Goal: Task Accomplishment & Management: Use online tool/utility

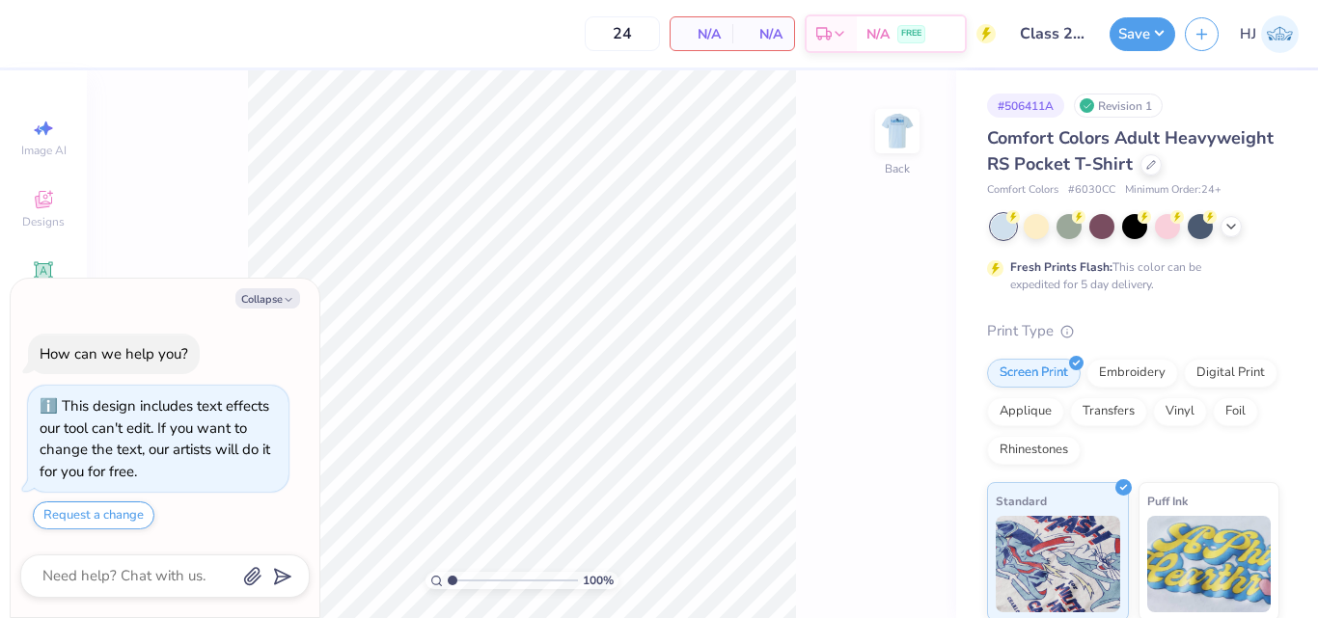
type textarea "x"
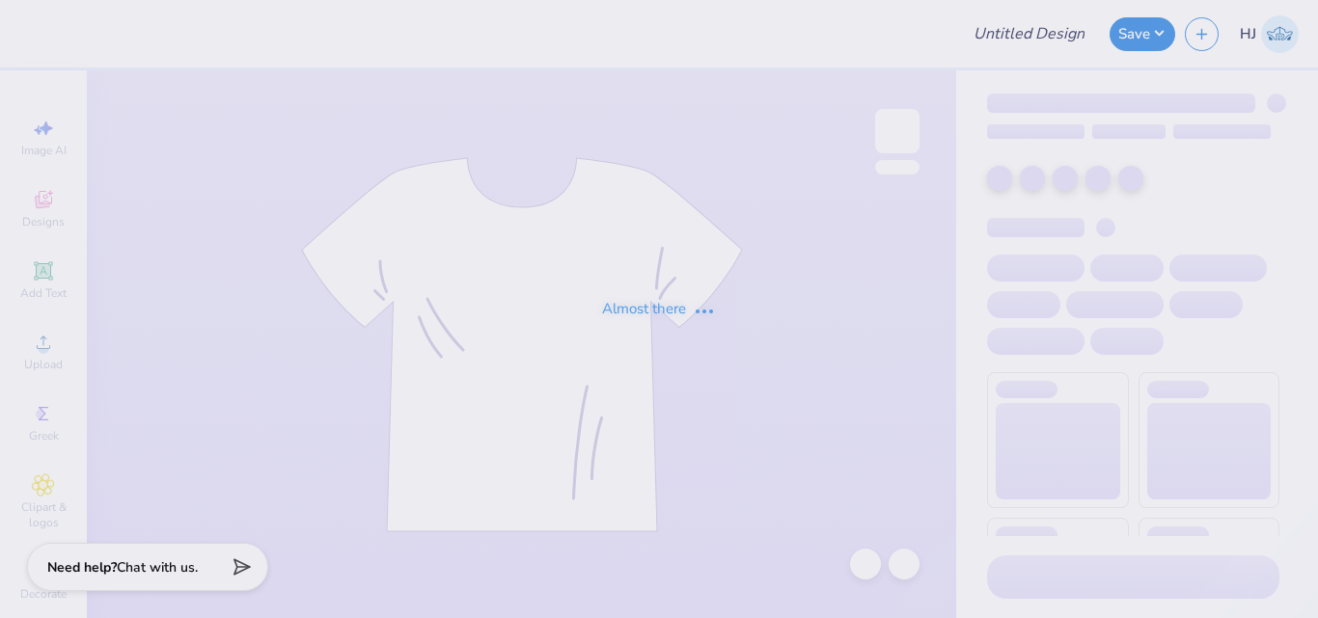
type input "Big/Lil Hats"
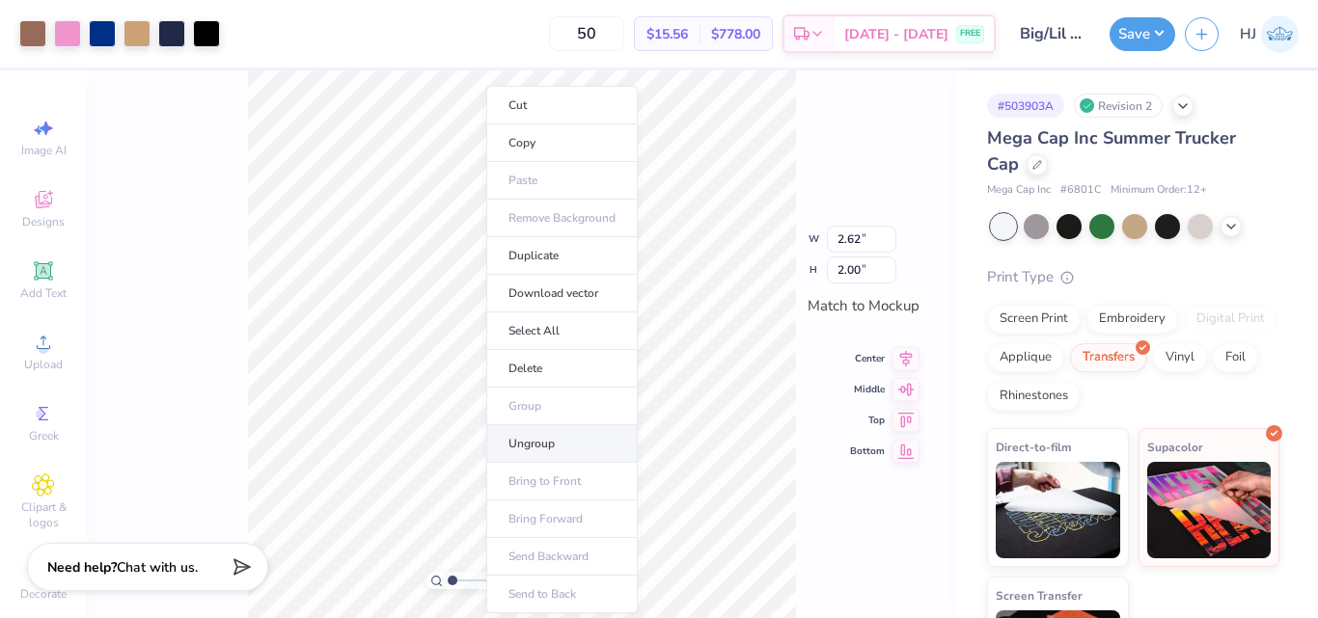
click at [531, 439] on li "Ungroup" at bounding box center [561, 444] width 151 height 38
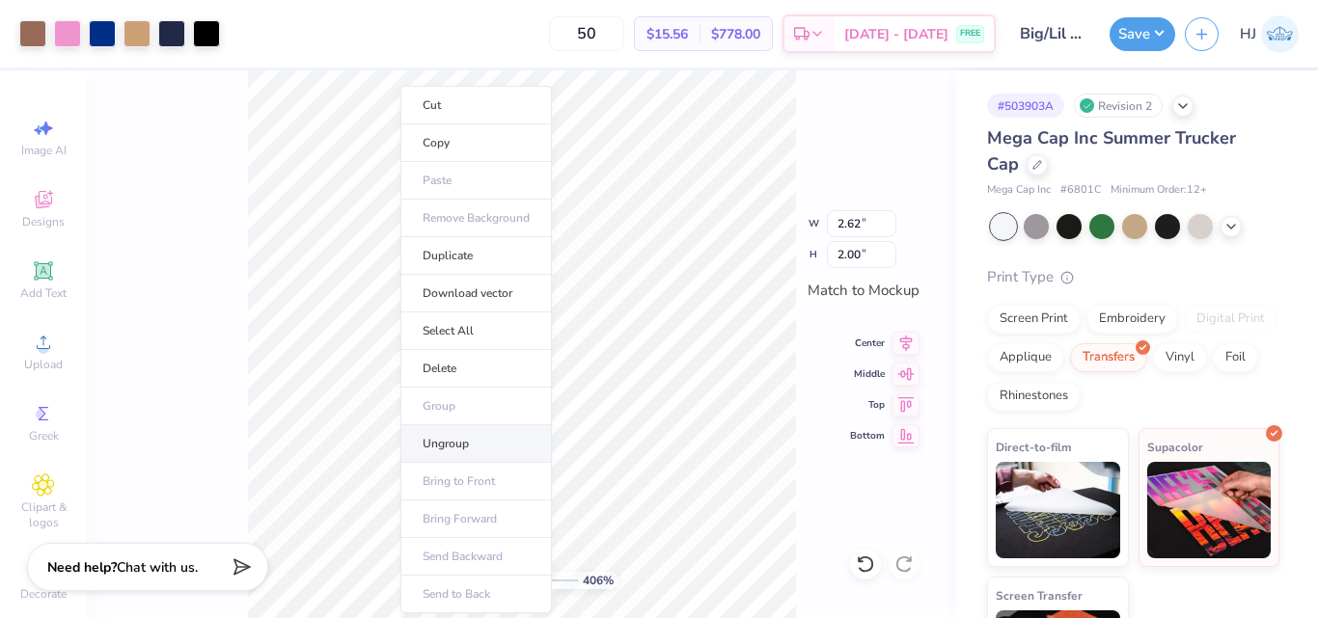
click at [458, 443] on li "Ungroup" at bounding box center [475, 444] width 151 height 38
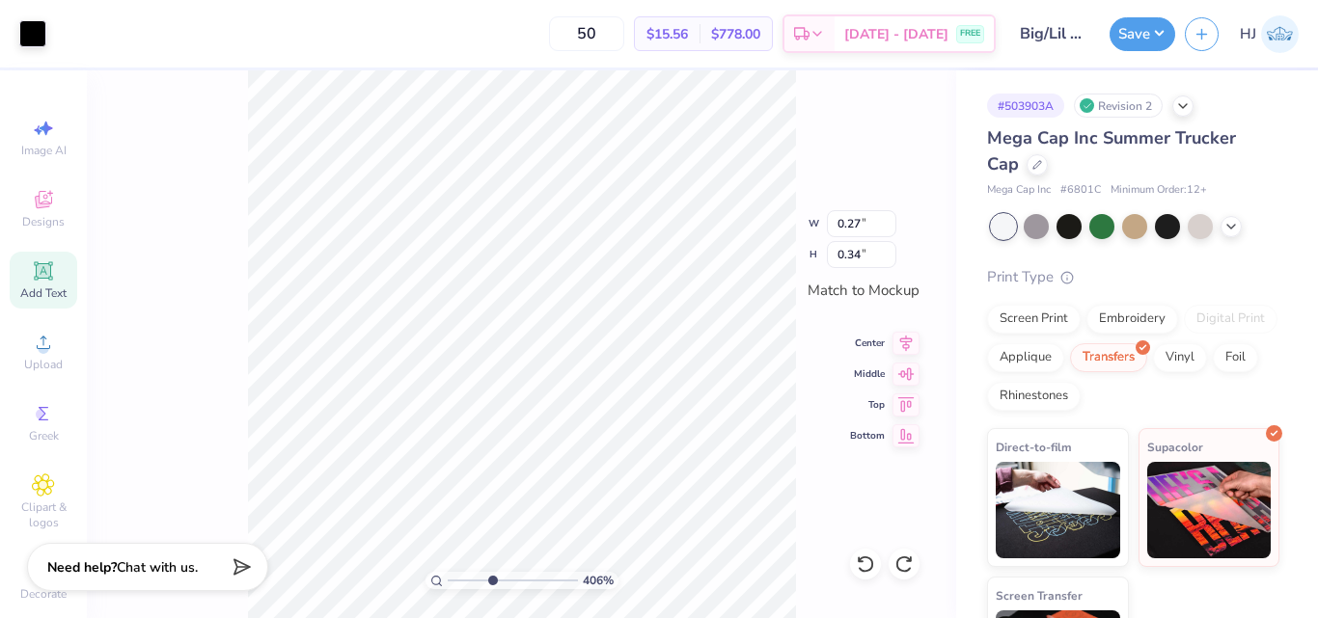
click at [39, 277] on icon at bounding box center [43, 270] width 14 height 14
type input "4.05804149575103"
type input "1.89"
type input "0.55"
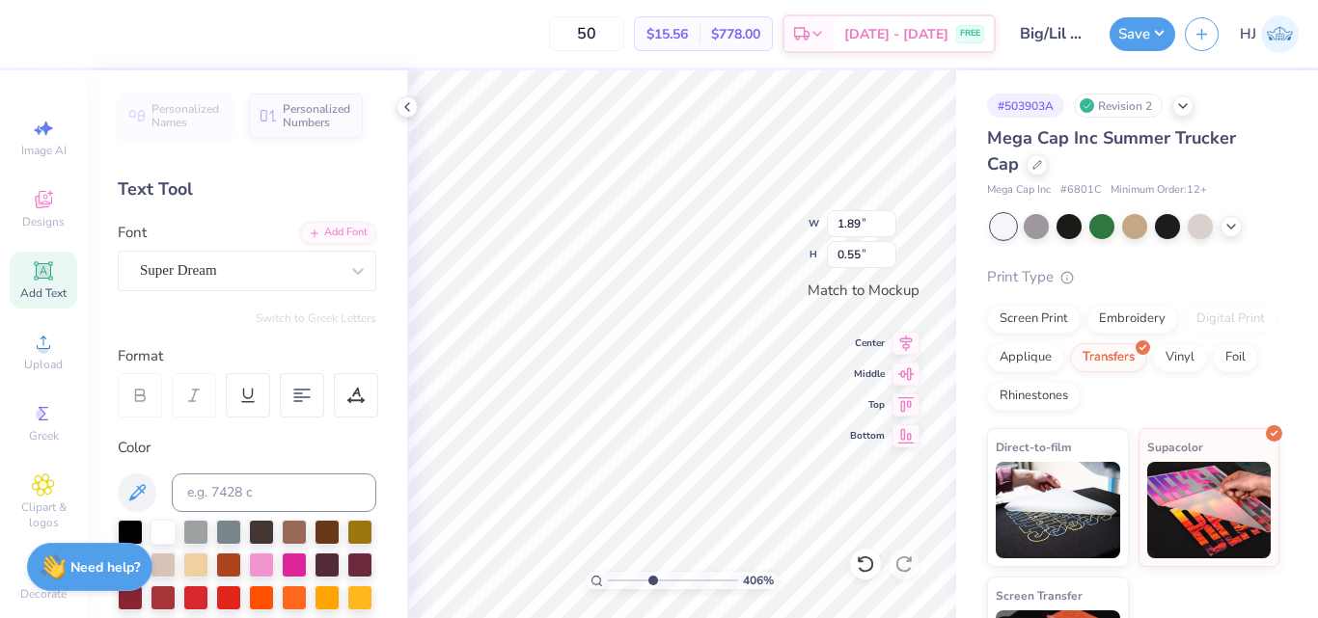
scroll to position [16, 3]
type input "4.05804149575103"
type textarea "L"
type input "4.05804149575103"
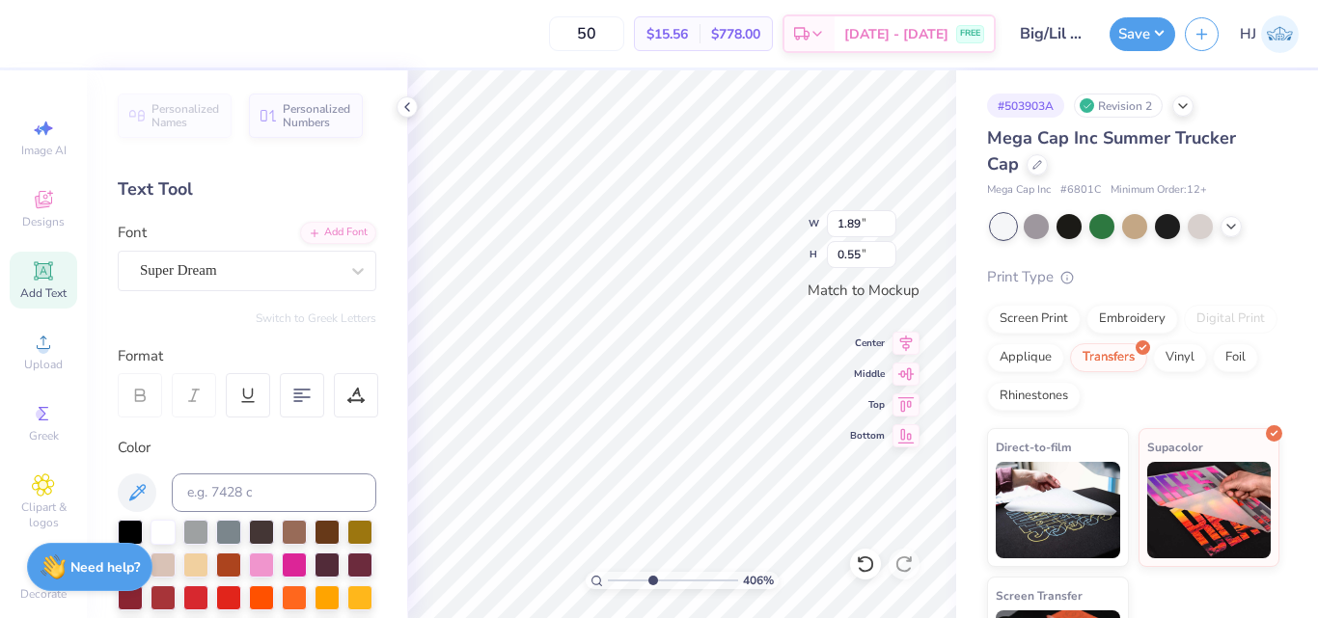
type input "0.40"
type input "4.05804149575103"
type input "0.26"
type input "0.36"
click at [311, 270] on div "Super Dream" at bounding box center [239, 271] width 203 height 30
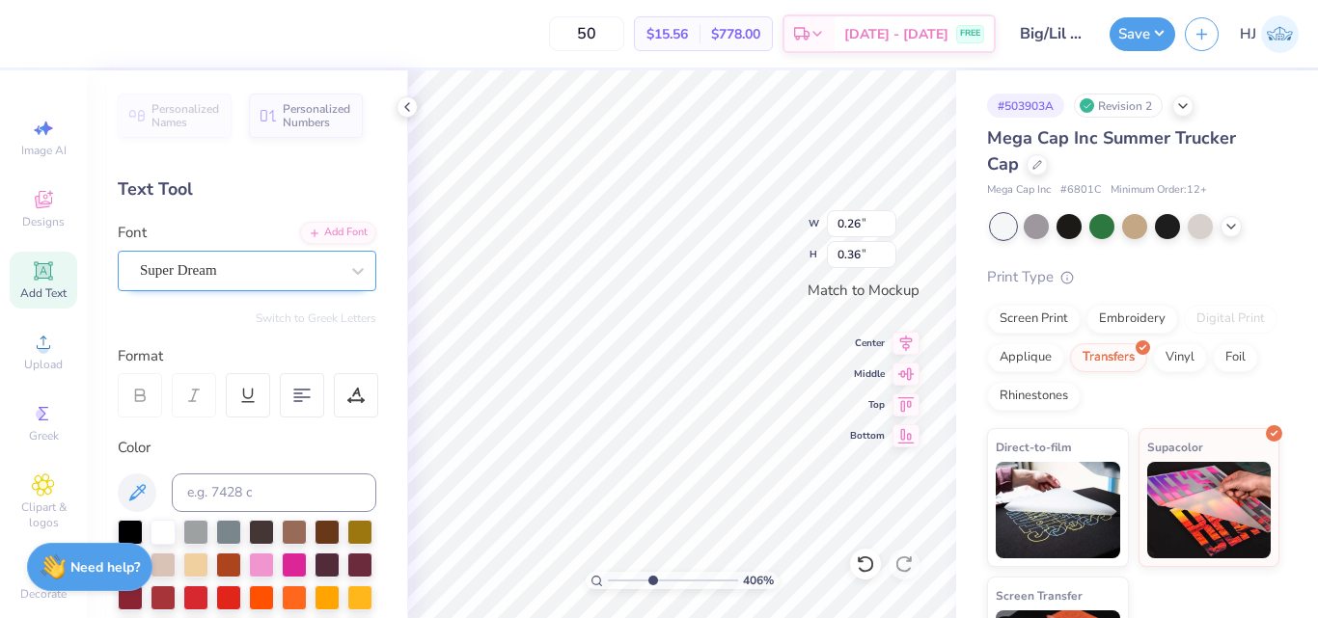
type input "4.05804149575103"
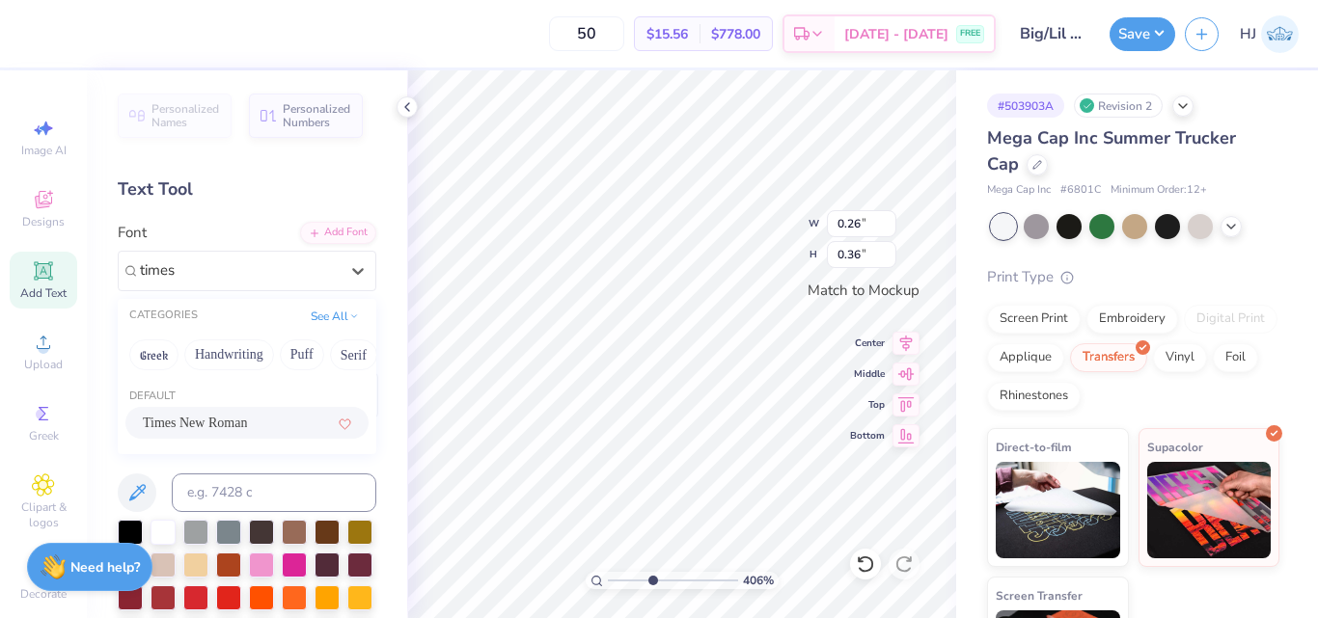
click at [217, 424] on span "Times New Roman" at bounding box center [195, 423] width 104 height 20
type input "times"
type input "4.05804149575103"
type input "0.31"
type input "0.35"
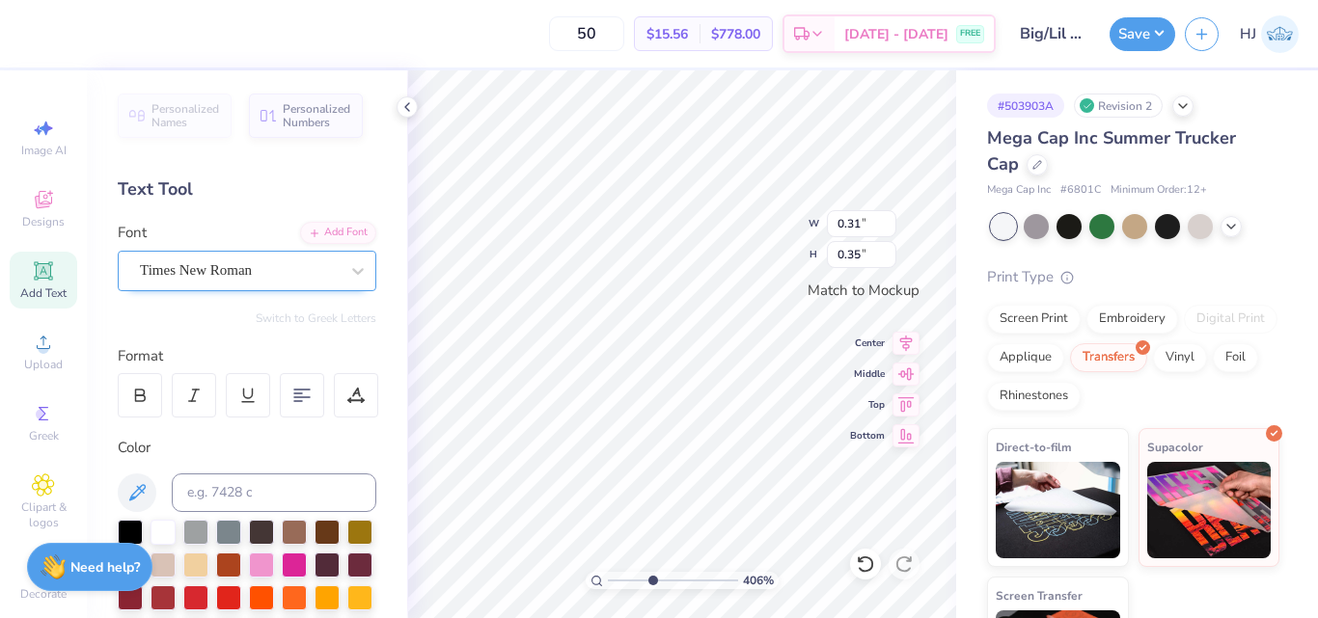
click at [224, 274] on div "Times New Roman" at bounding box center [239, 271] width 203 height 30
drag, startPoint x: 290, startPoint y: 270, endPoint x: 376, endPoint y: 285, distance: 87.1
click at [291, 271] on div "Times New Roman" at bounding box center [239, 271] width 199 height 22
type input "4.05804149575103"
type textarea "I"
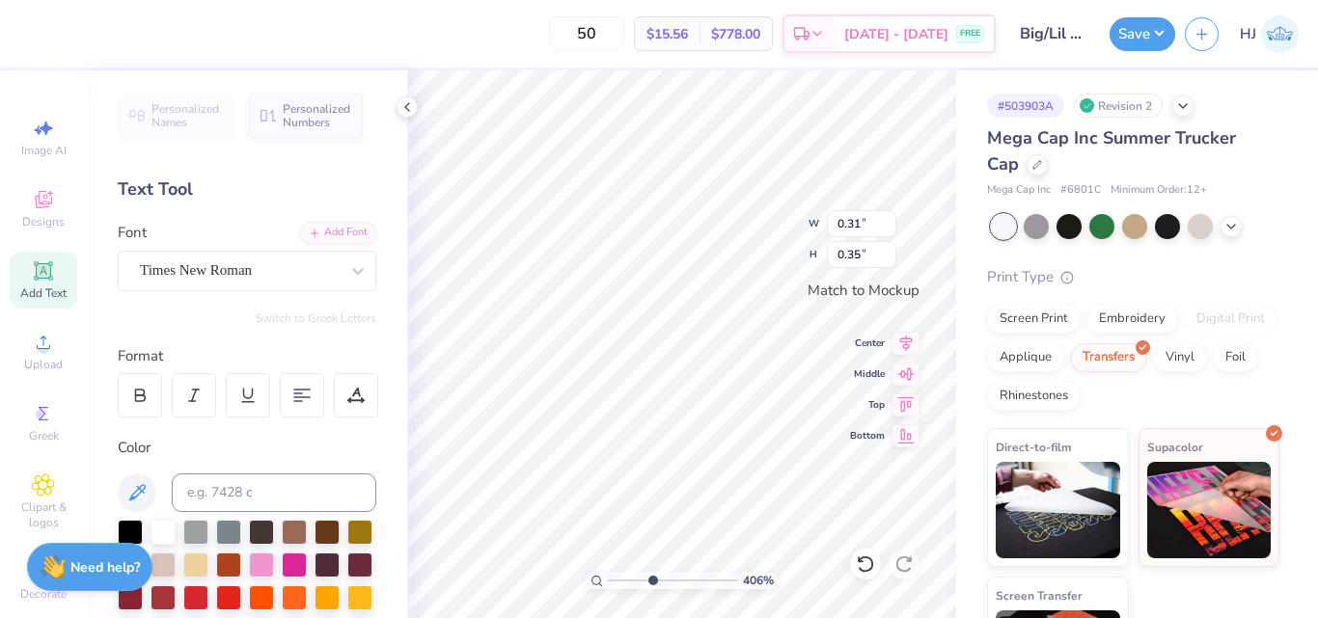
type input "4.05804149575103"
type textarea "B"
type input "4.05804149575103"
type textarea "I"
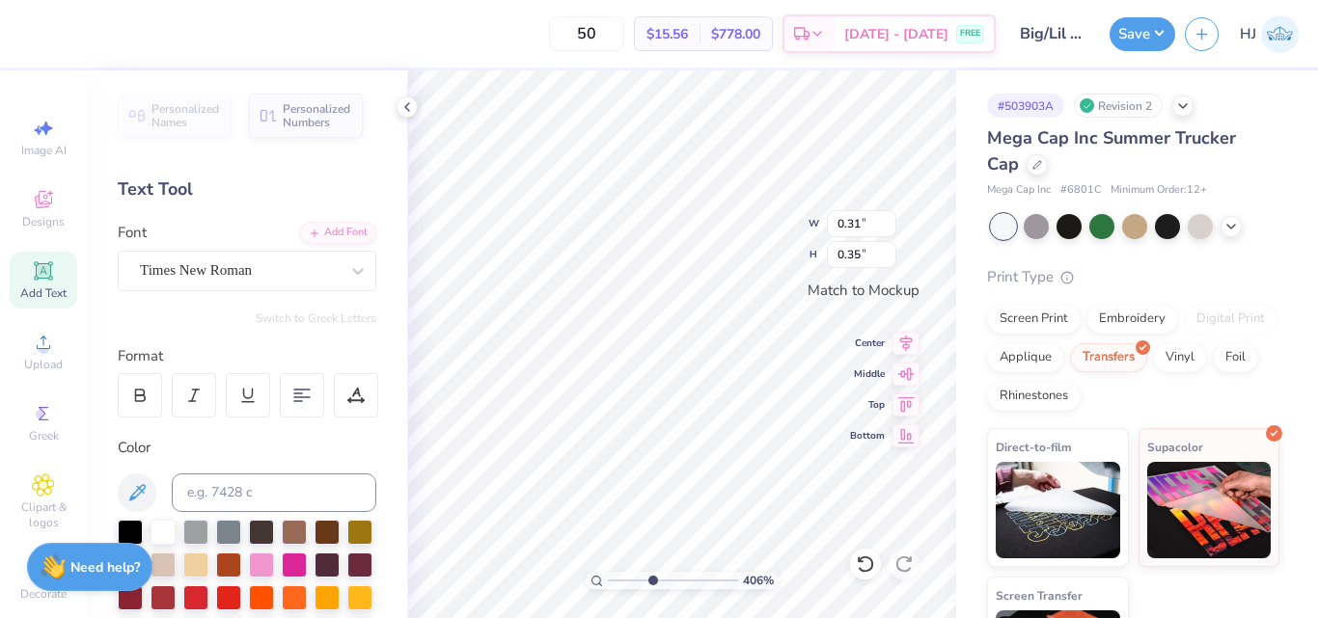
type input "4.05804149575103"
type textarea "L"
type input "4.05804149575103"
type textarea "B"
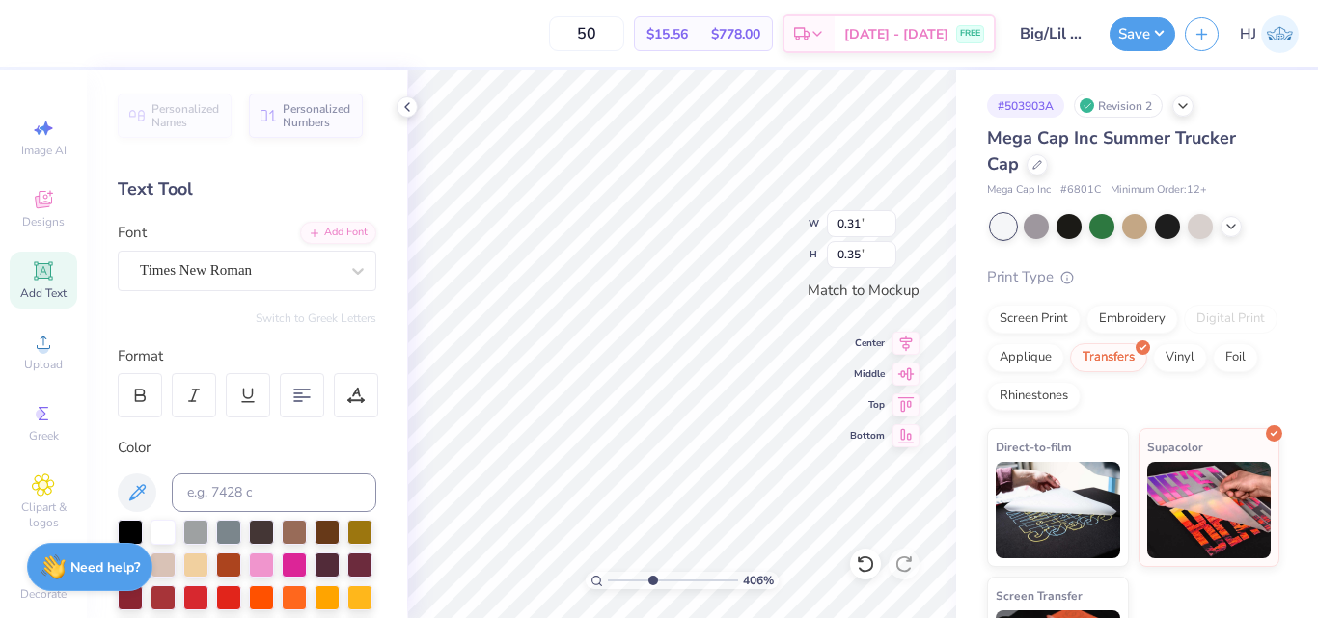
type input "4.05804149575103"
type textarea "B"
type input "4.05804149575103"
type textarea "B I"
type input "4.05804149575103"
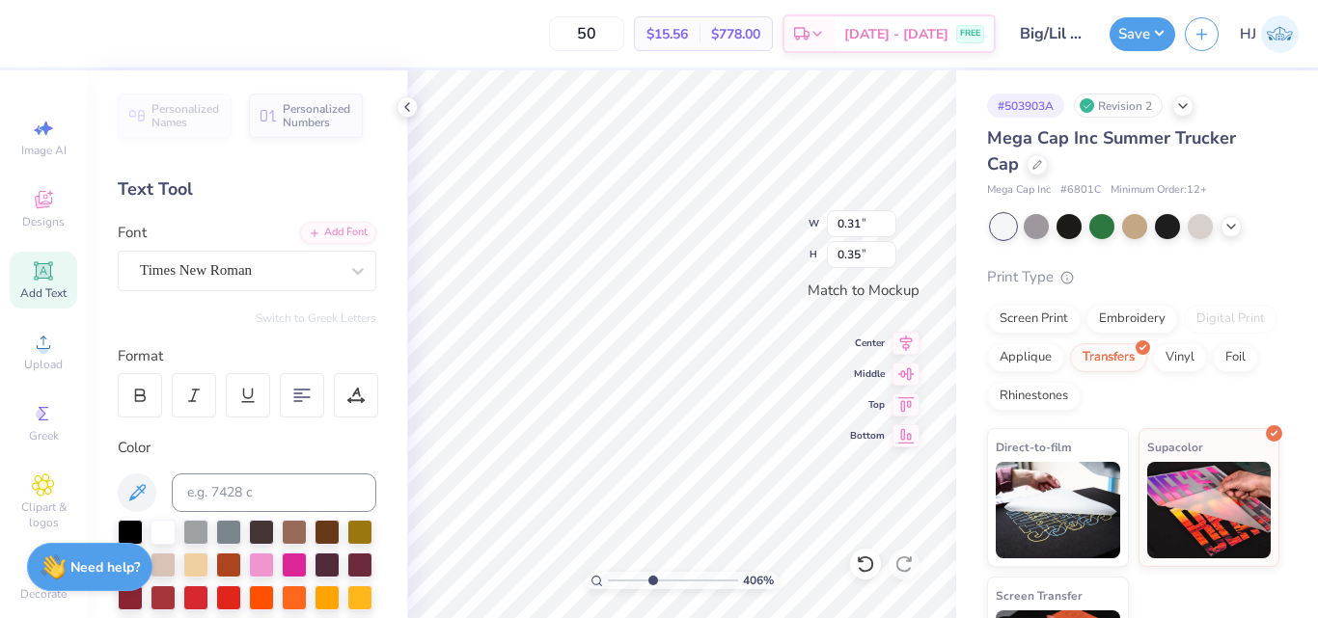
type textarea "B I"
type input "4.05804149575103"
type textarea "B I G"
click at [131, 524] on div at bounding box center [130, 530] width 25 height 25
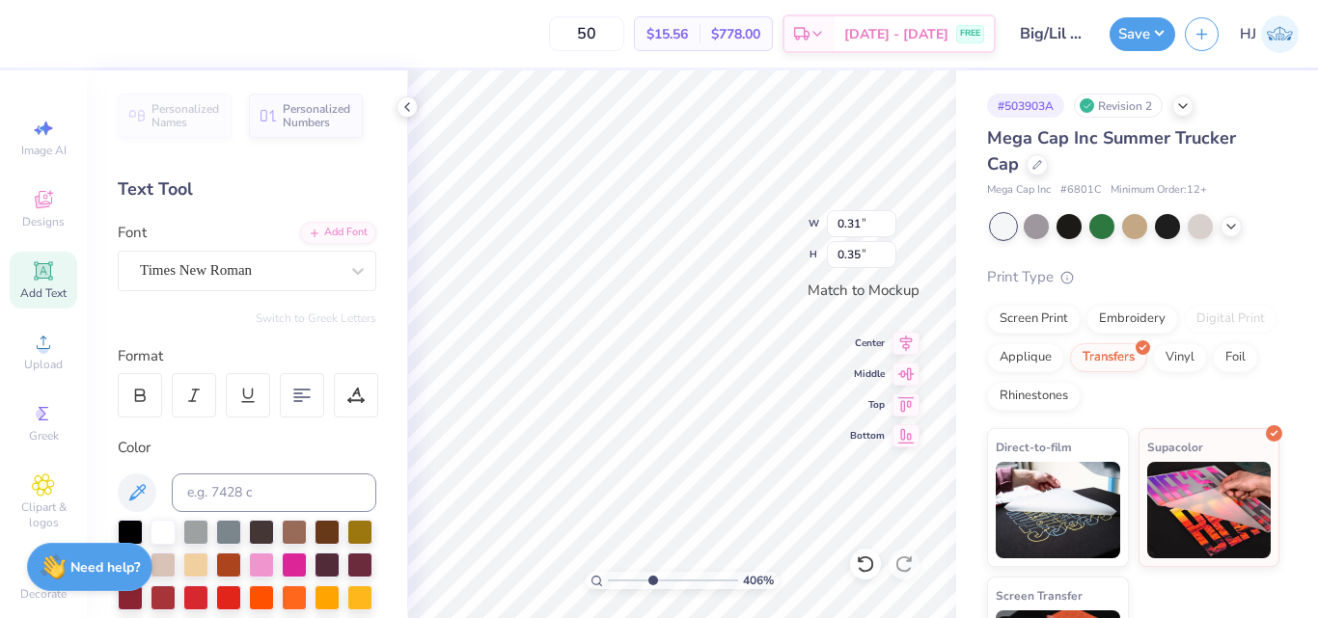
type input "4.05804149575103"
type input "1.13"
type input "0.36"
type input "4.05804149575103"
type input "1.05"
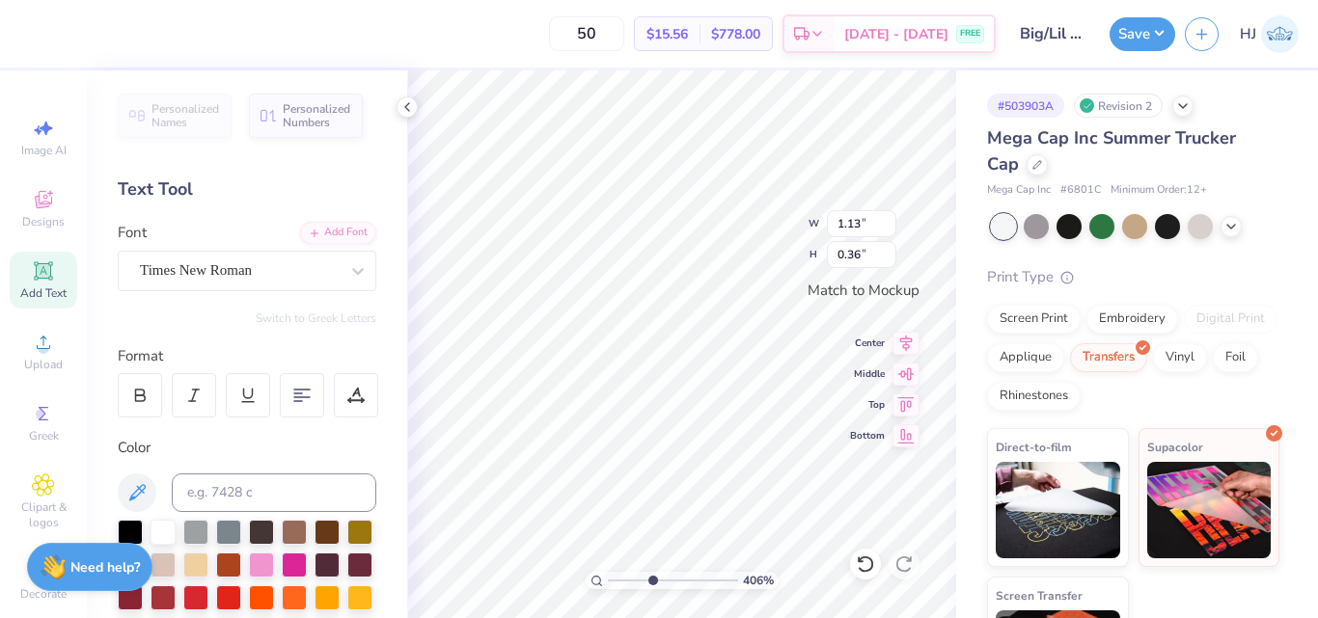
type input "0.34"
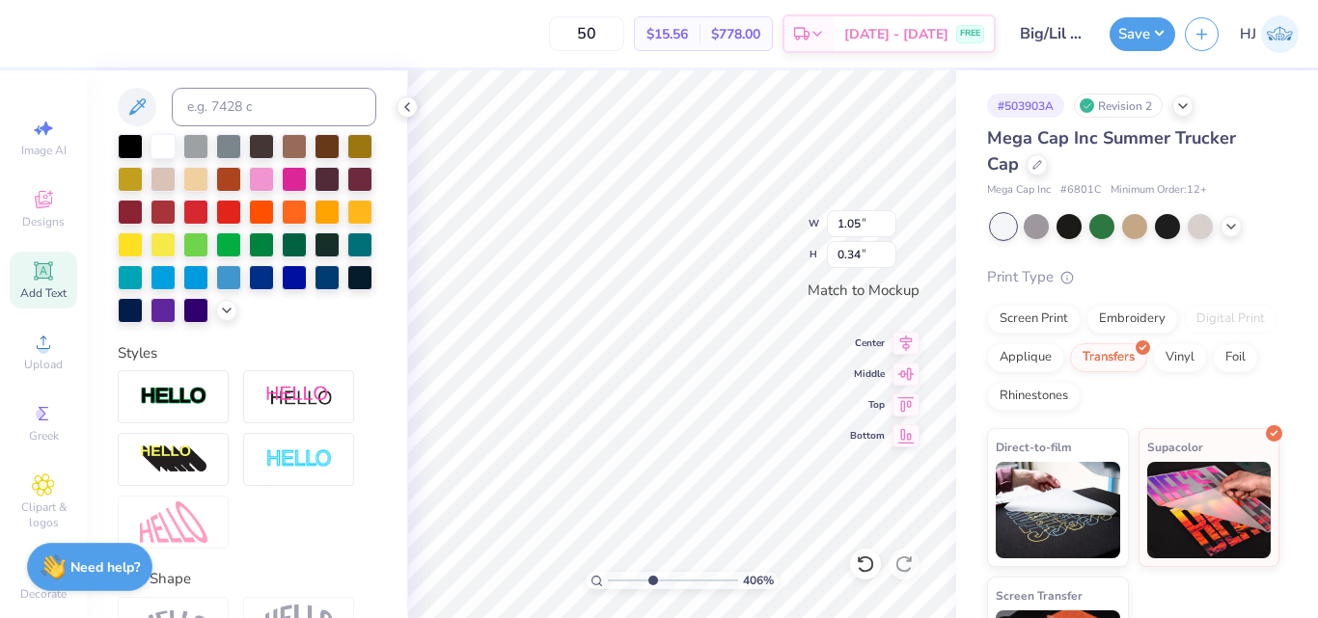
scroll to position [536, 0]
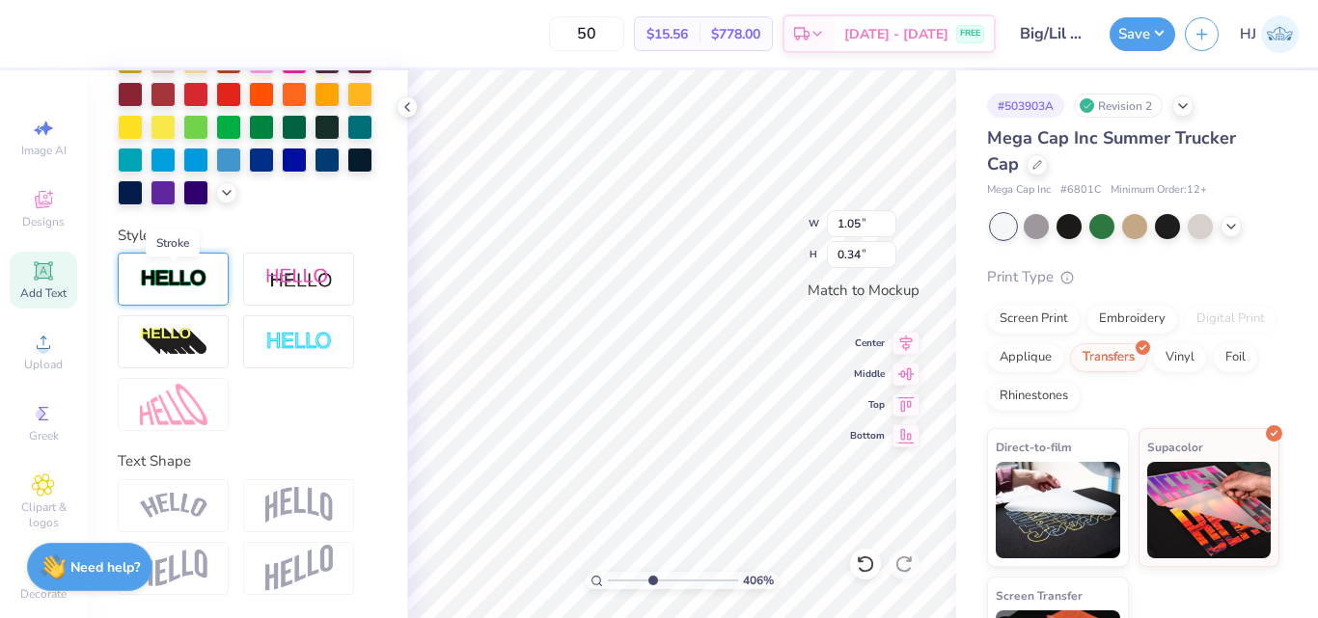
click at [201, 281] on img at bounding box center [174, 279] width 68 height 22
type input "4.05804149575103"
type input "1.06"
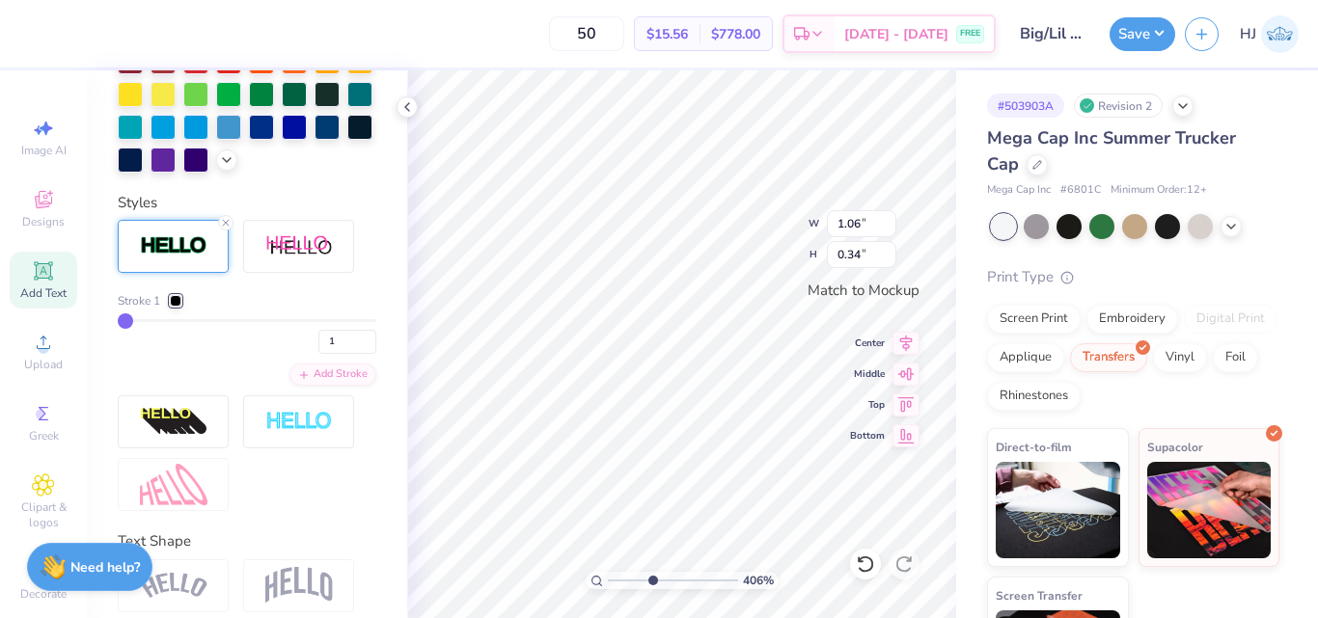
type input "2"
type input "3"
type input "4"
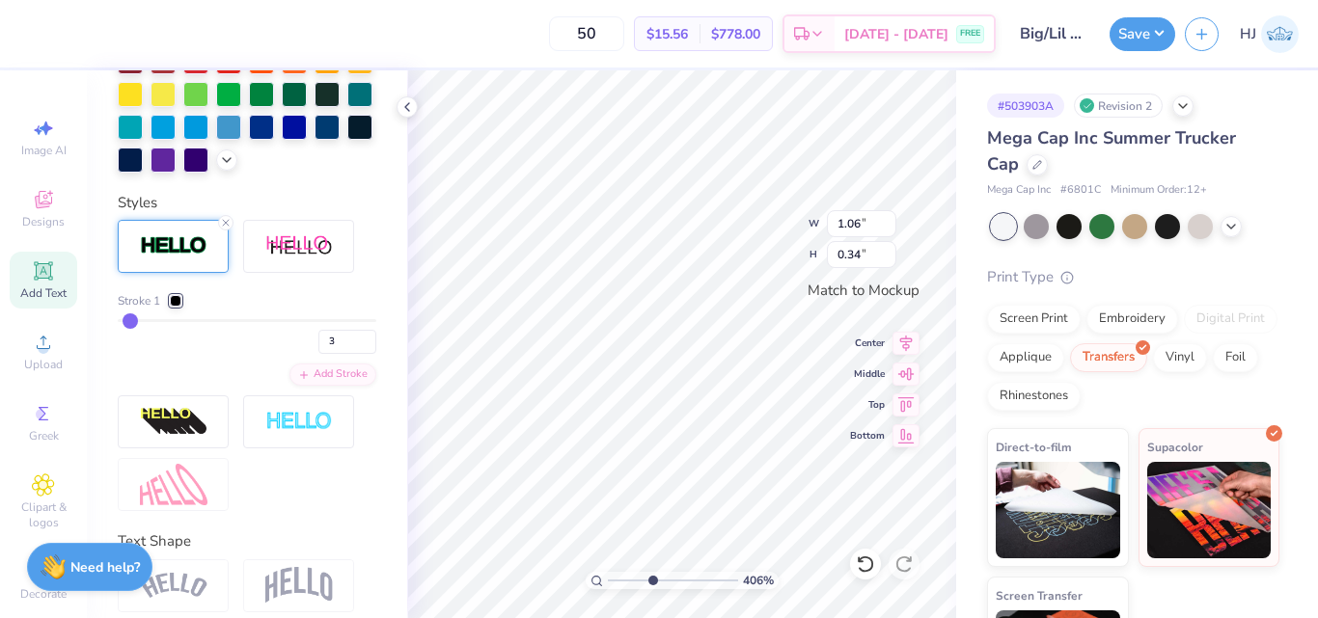
type input "4"
type input "5"
type input "6"
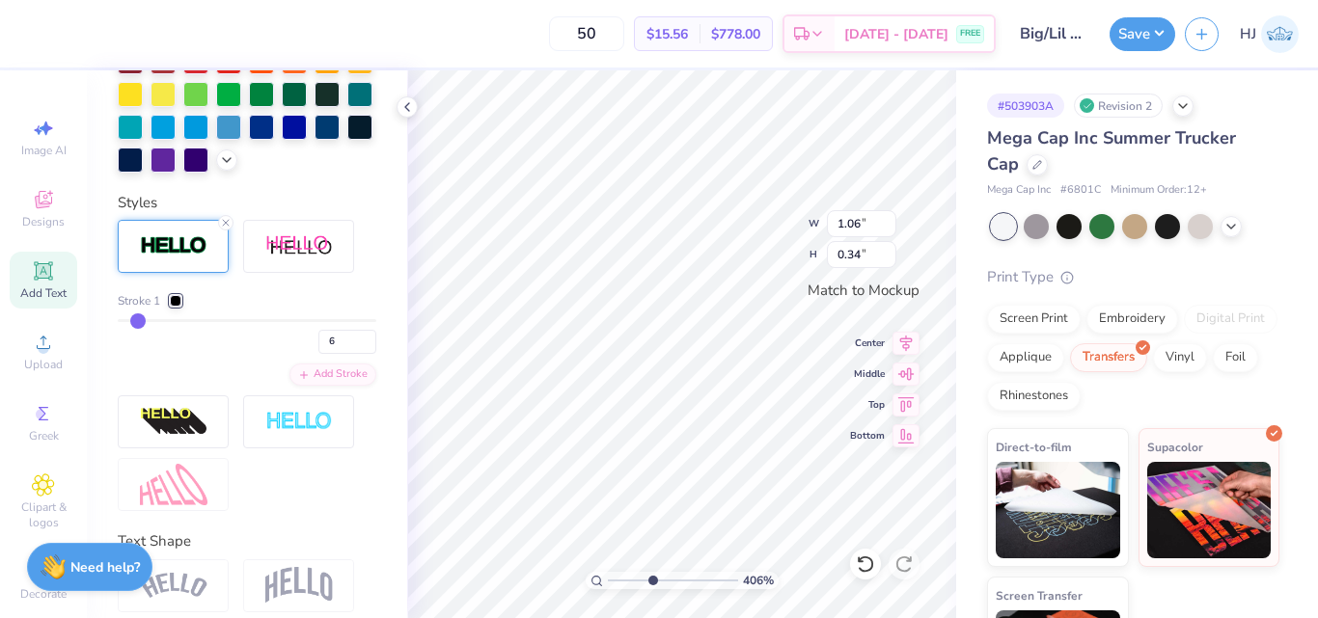
type input "7"
type input "8"
type input "9"
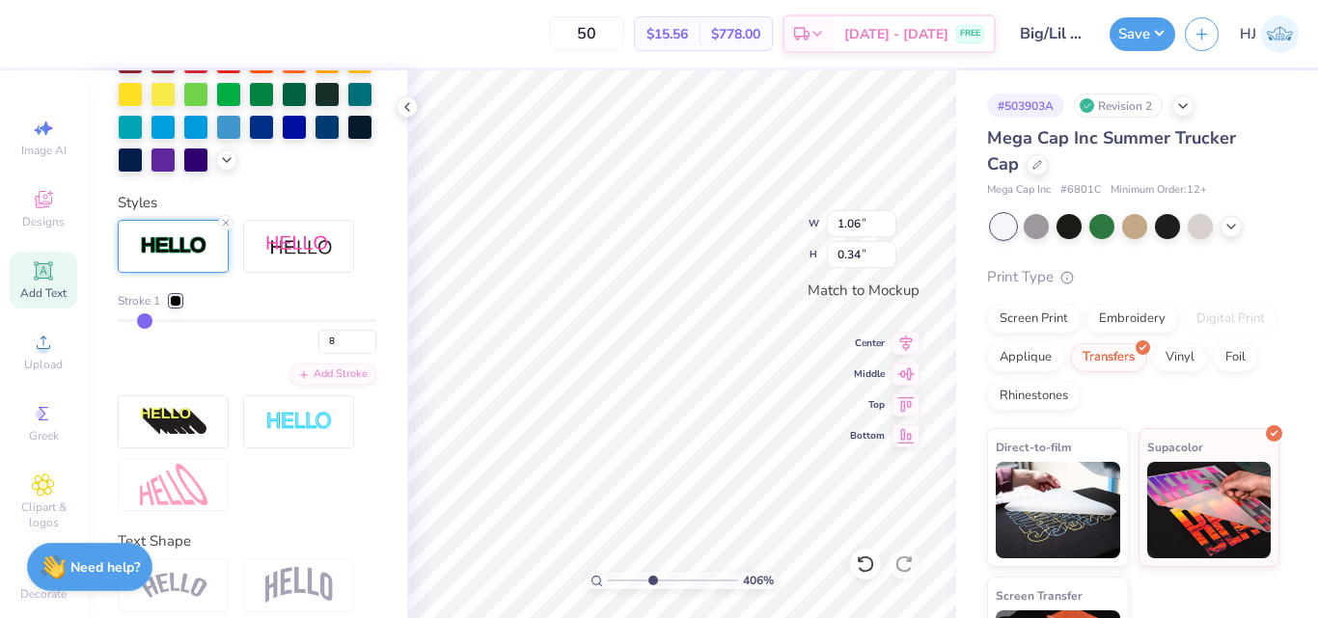
type input "9"
type input "10"
type input "11"
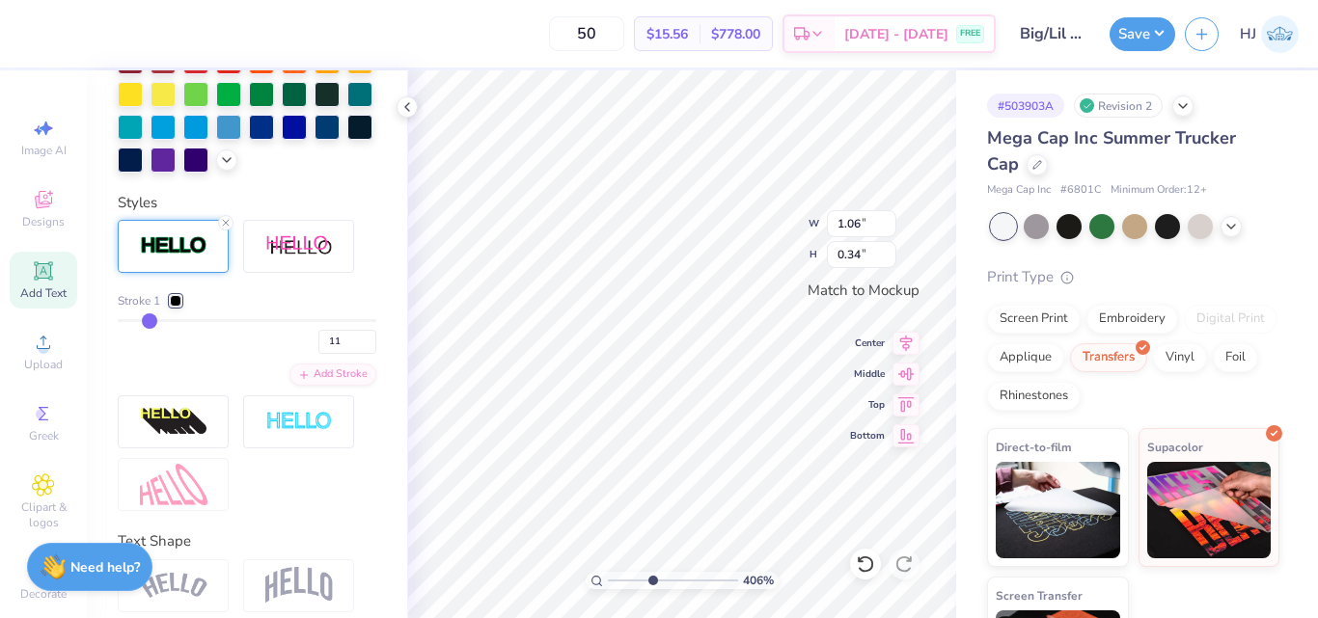
type input "12"
type input "13"
type input "14"
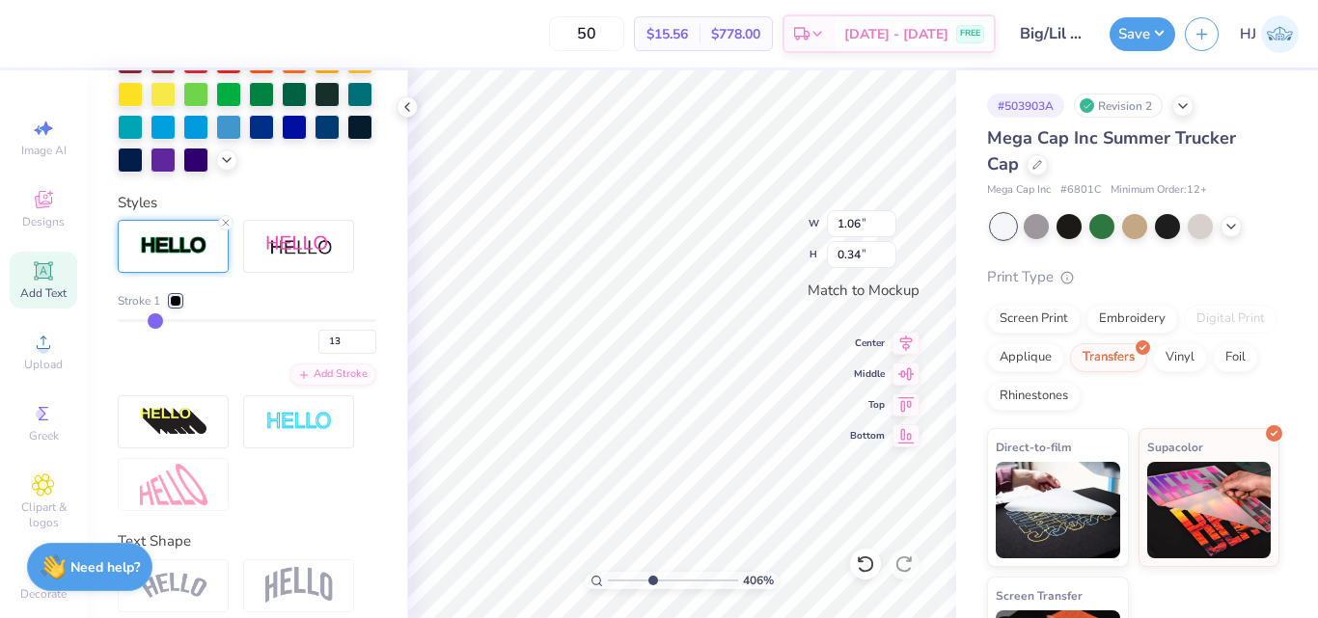
type input "14"
type input "15"
type input "16"
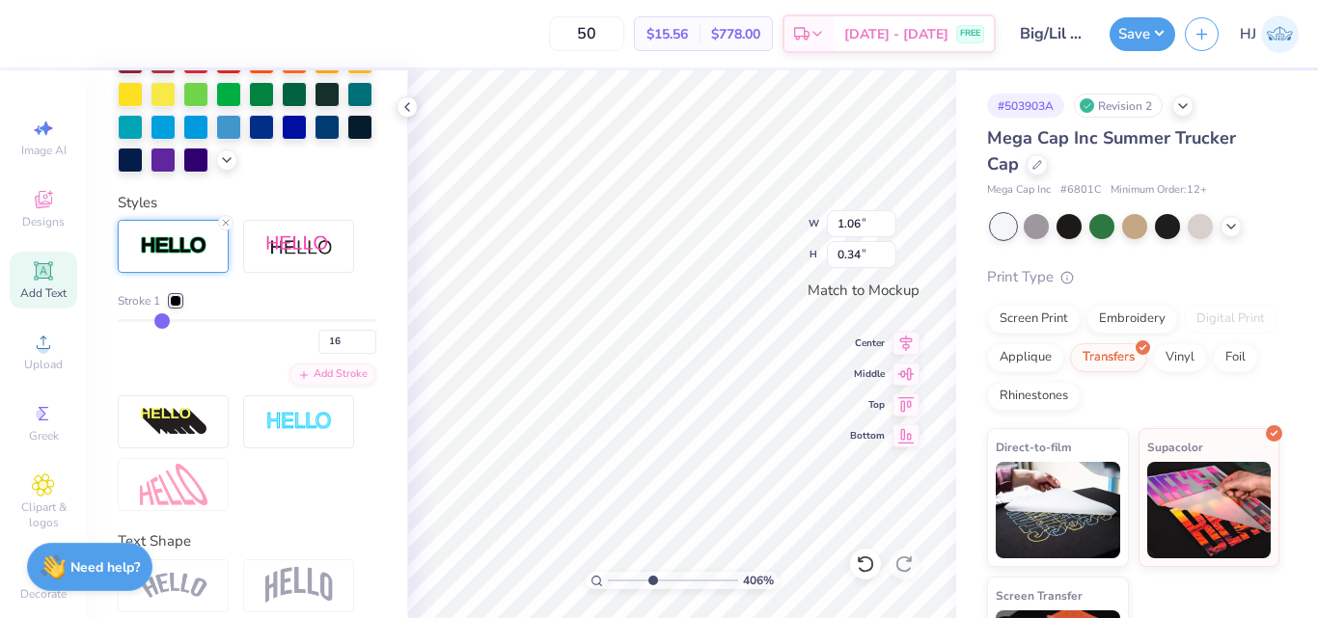
drag, startPoint x: 127, startPoint y: 351, endPoint x: 159, endPoint y: 356, distance: 32.2
type input "16"
click at [159, 322] on input "range" at bounding box center [247, 320] width 259 height 3
type input "4.05804149575103"
type input "1.15"
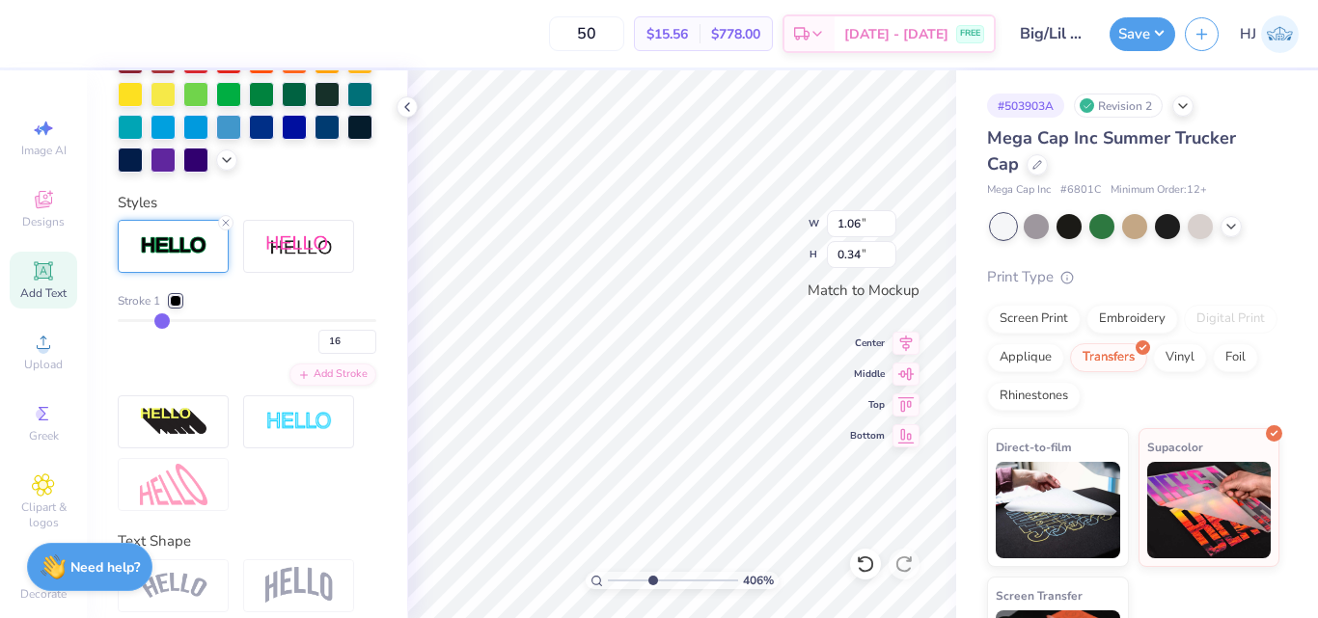
type input "0.44"
type input "15"
type input "14"
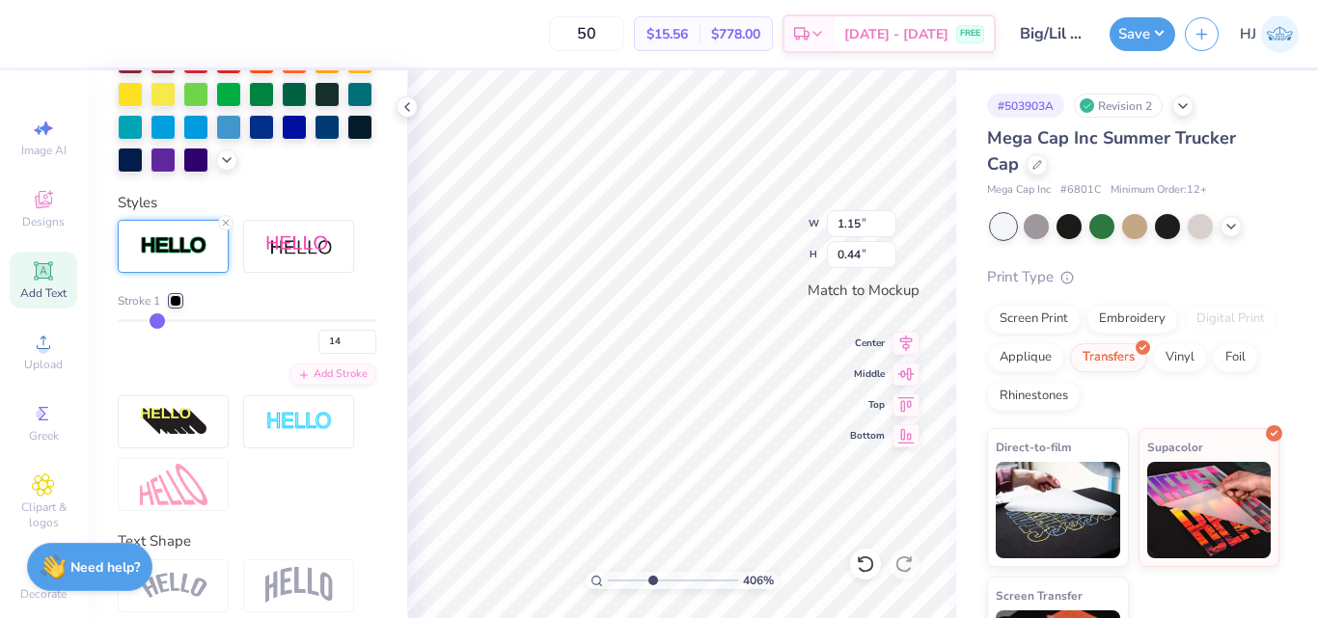
type input "13"
type input "12"
type input "11"
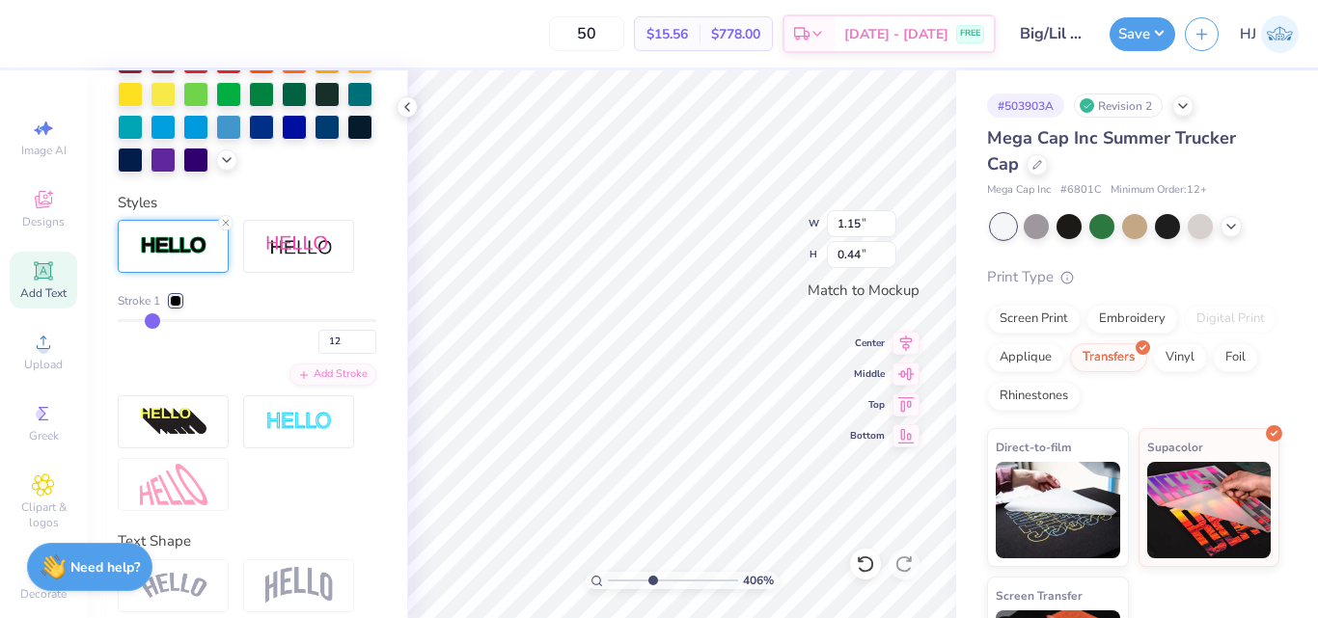
type input "11"
type input "10"
type input "9"
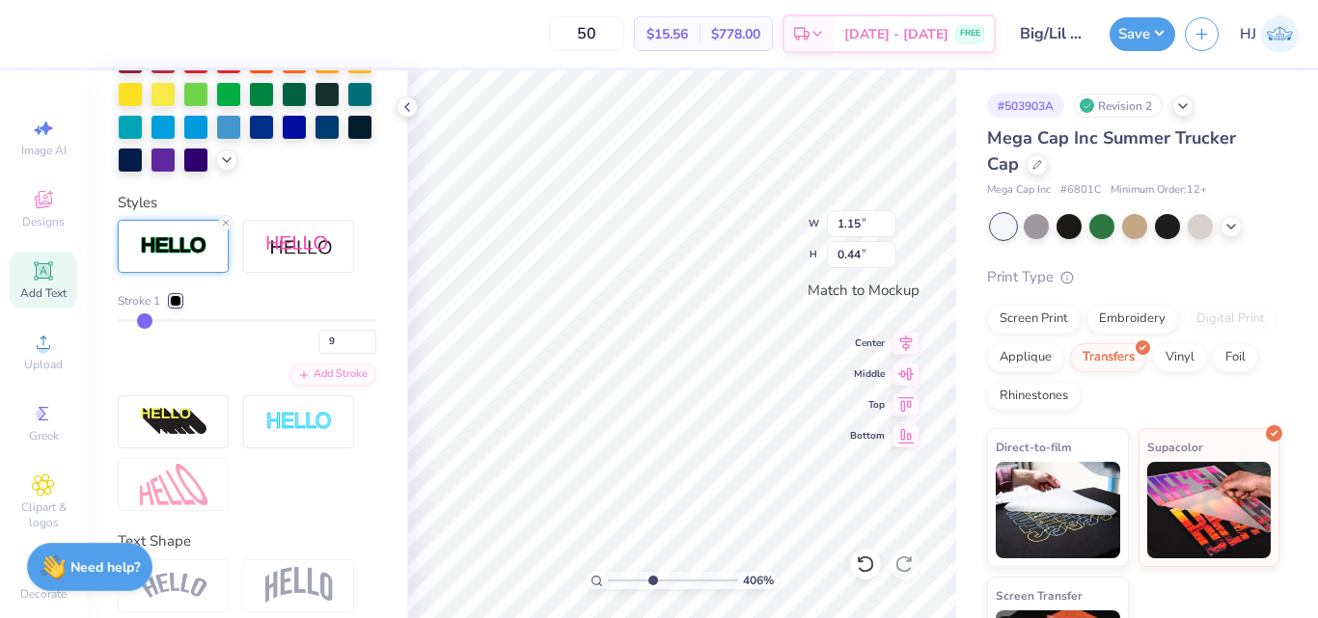
type input "8"
drag, startPoint x: 159, startPoint y: 357, endPoint x: 142, endPoint y: 357, distance: 17.4
type input "8"
click at [142, 322] on input "range" at bounding box center [247, 320] width 259 height 3
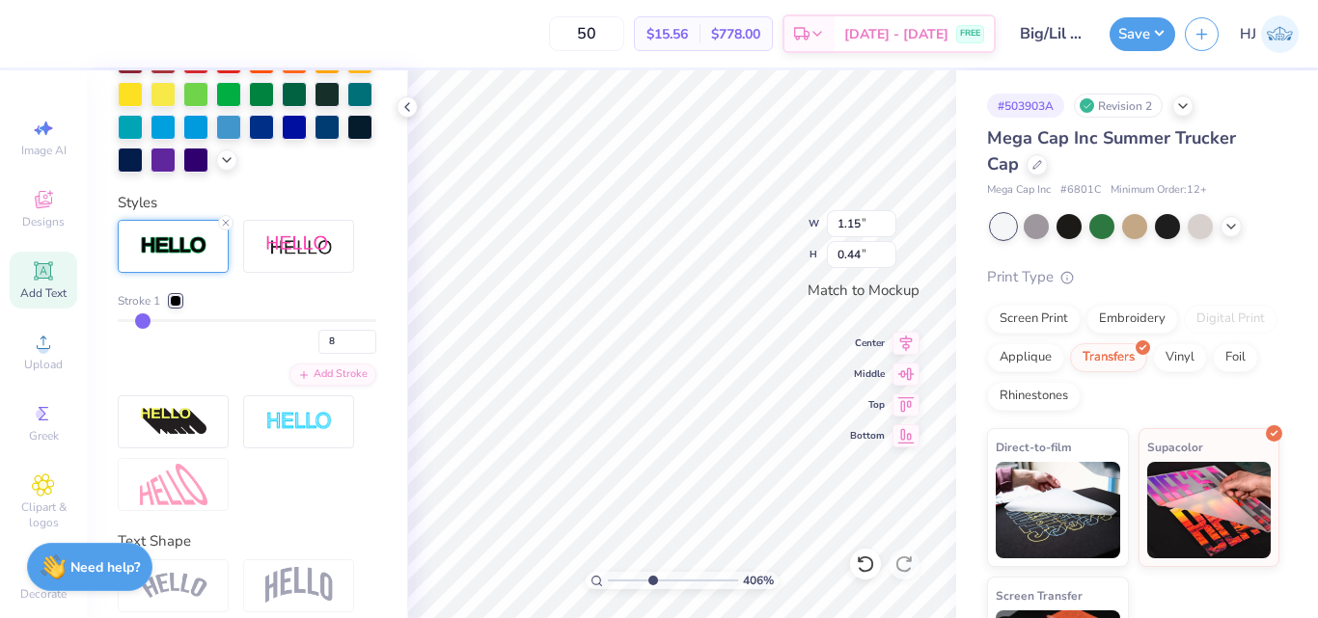
type input "4.05804149575103"
type input "1.10"
type input "0.39"
type input "7"
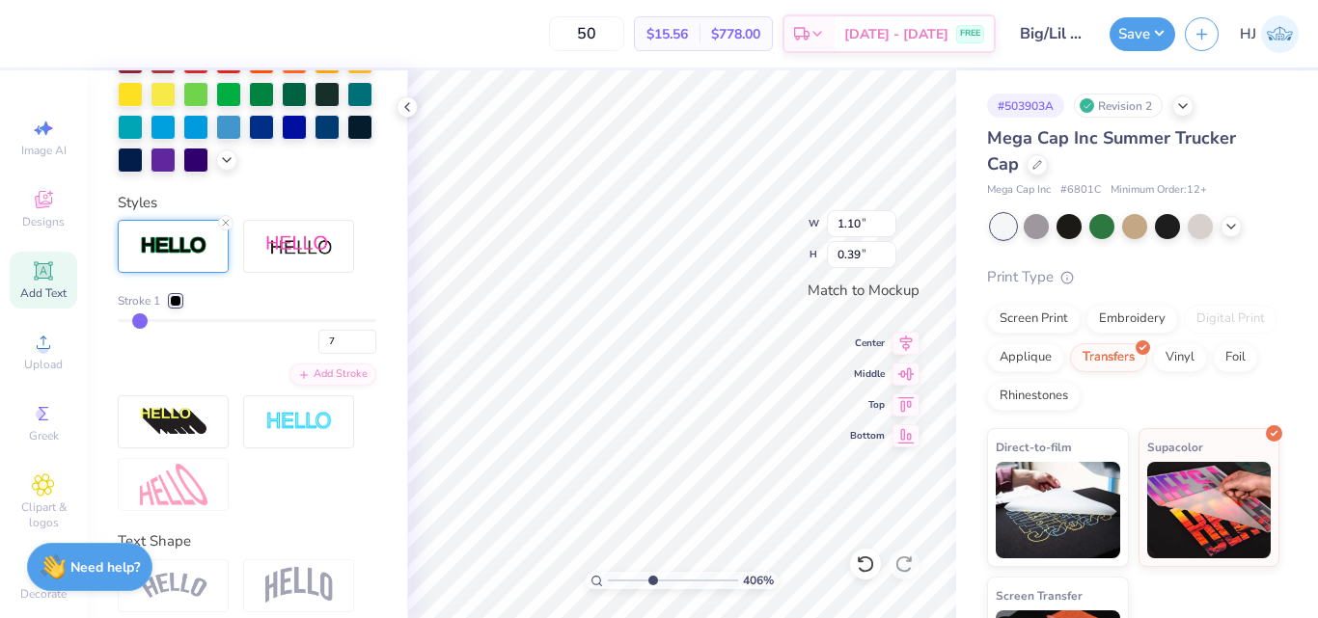
type input "6"
type input "5"
type input "4"
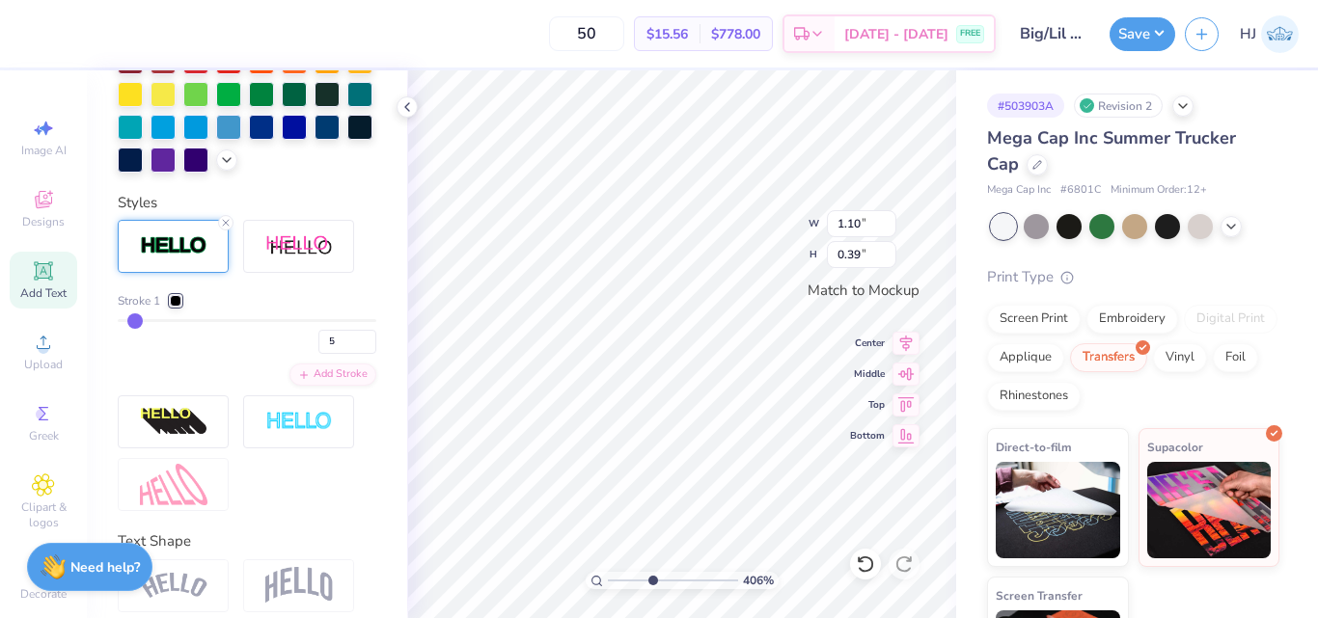
type input "4"
drag, startPoint x: 142, startPoint y: 357, endPoint x: 131, endPoint y: 356, distance: 10.7
type input "4"
click at [131, 322] on input "range" at bounding box center [247, 320] width 259 height 3
type input "4.05804149575103"
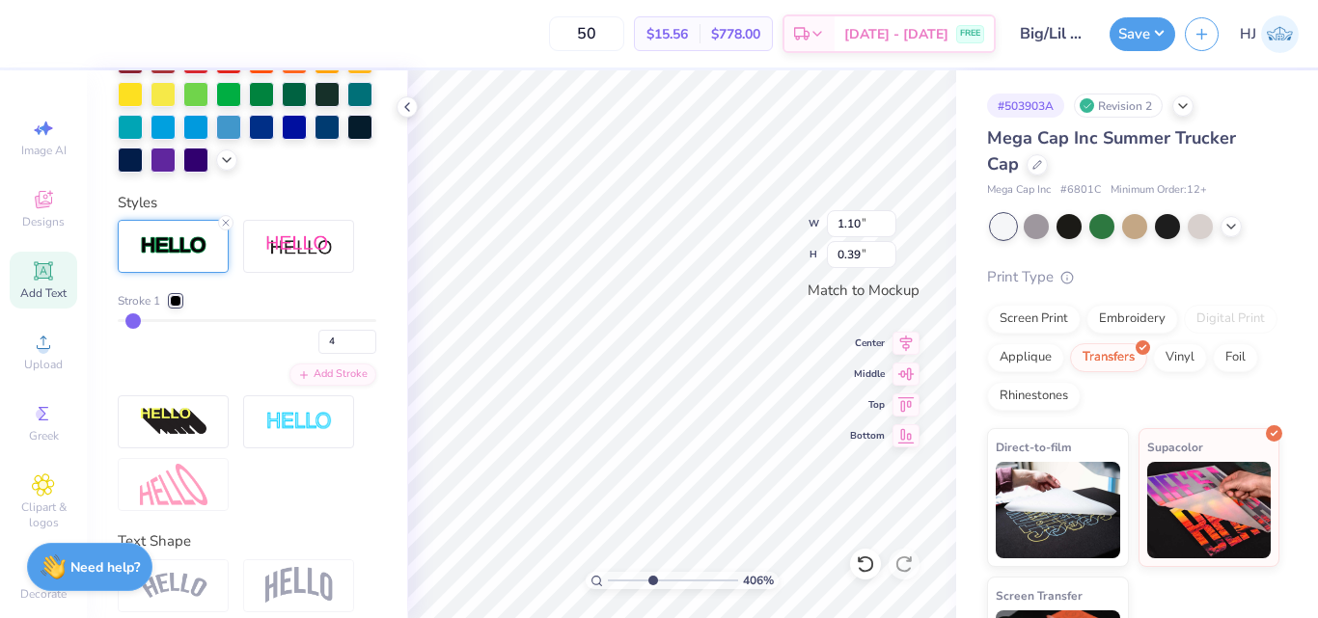
type input "1.09"
type input "0.37"
type input "3"
type input "4.05804149575103"
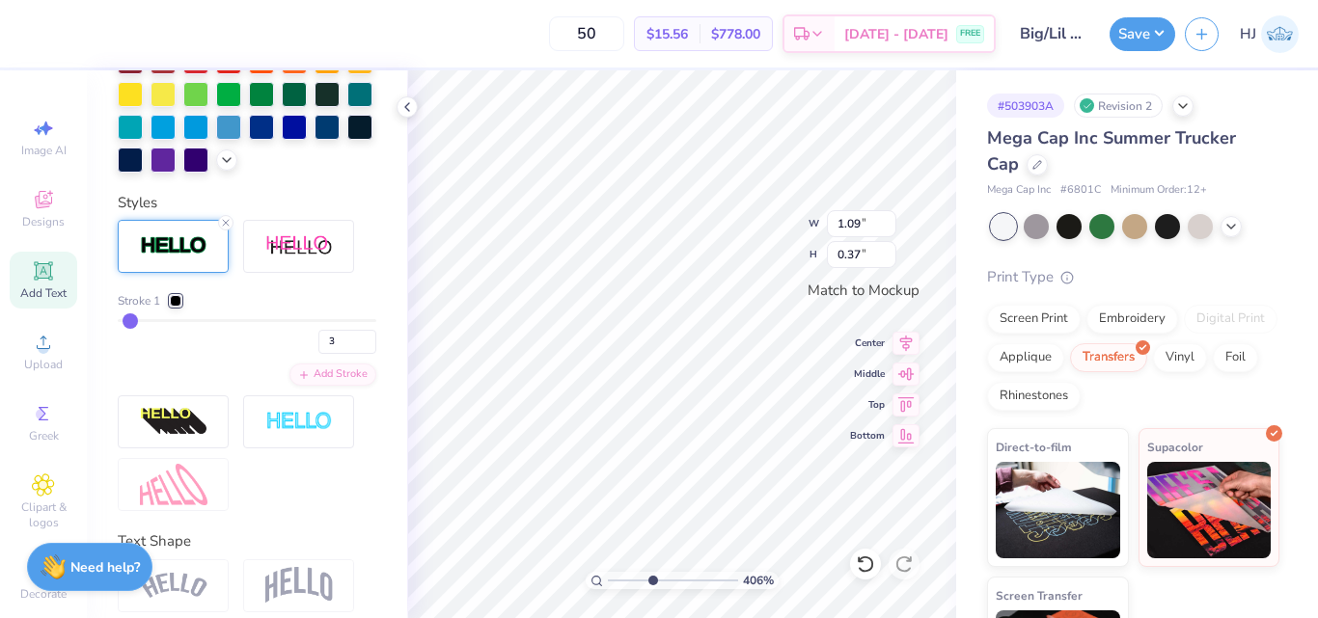
type input "1.07"
type input "0.36"
type input "5"
type input "4"
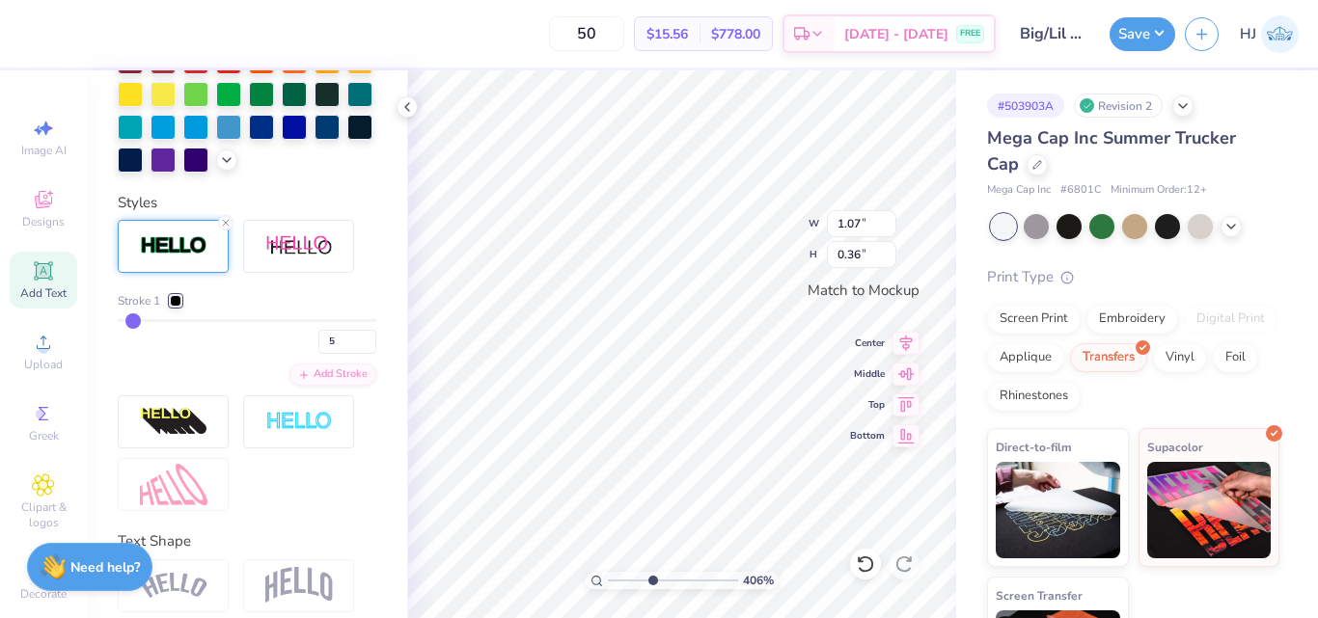
type input "4"
type input "3"
click at [129, 322] on input "range" at bounding box center [247, 320] width 259 height 3
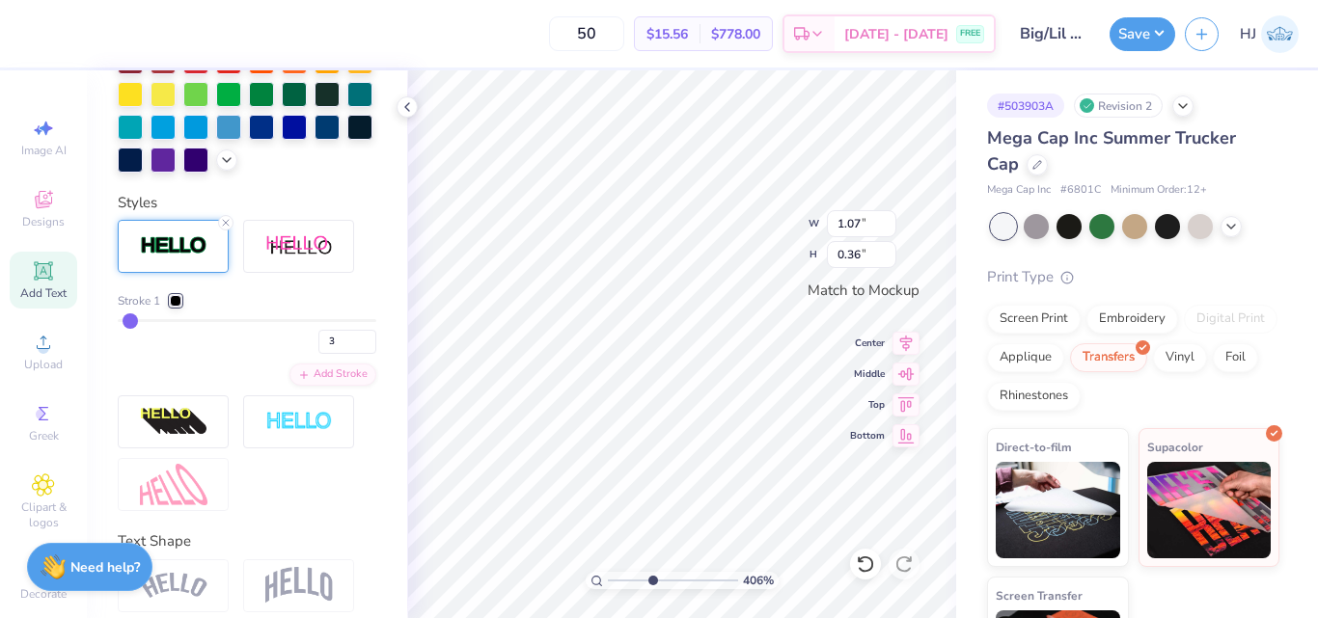
type input "4.05804149575103"
type textarea "L I G"
type input "4.05804149575103"
type textarea "L I l"
type input "4.05804149575103"
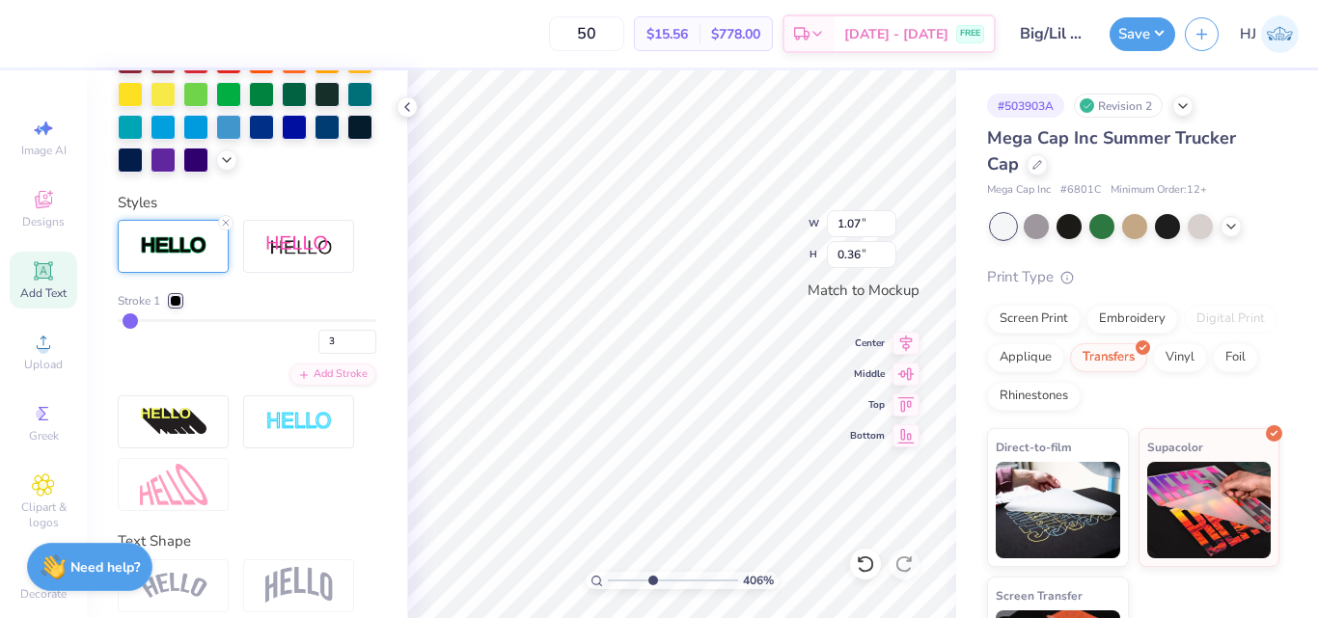
type textarea "L I"
type input "4.05804149575103"
type textarea "L I"
type input "4.05804149575103"
type textarea "L"
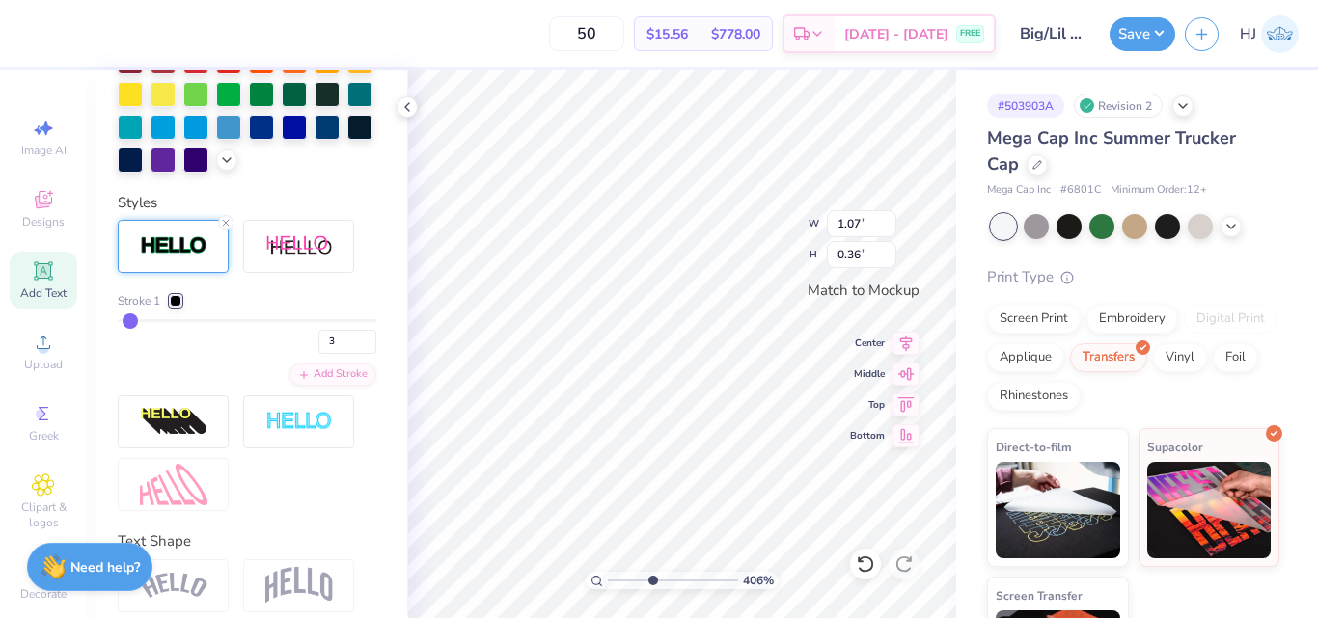
type input "4.05804149575103"
type input "0.31"
type input "0.34"
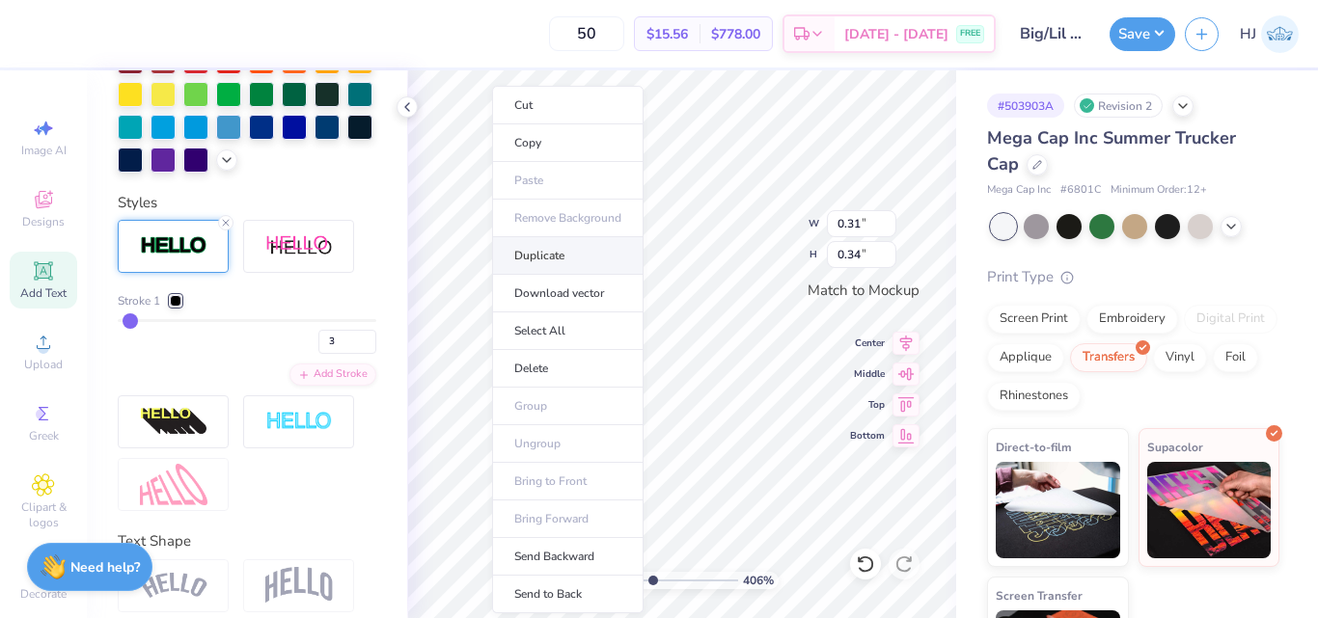
click at [591, 258] on li "Duplicate" at bounding box center [567, 256] width 151 height 38
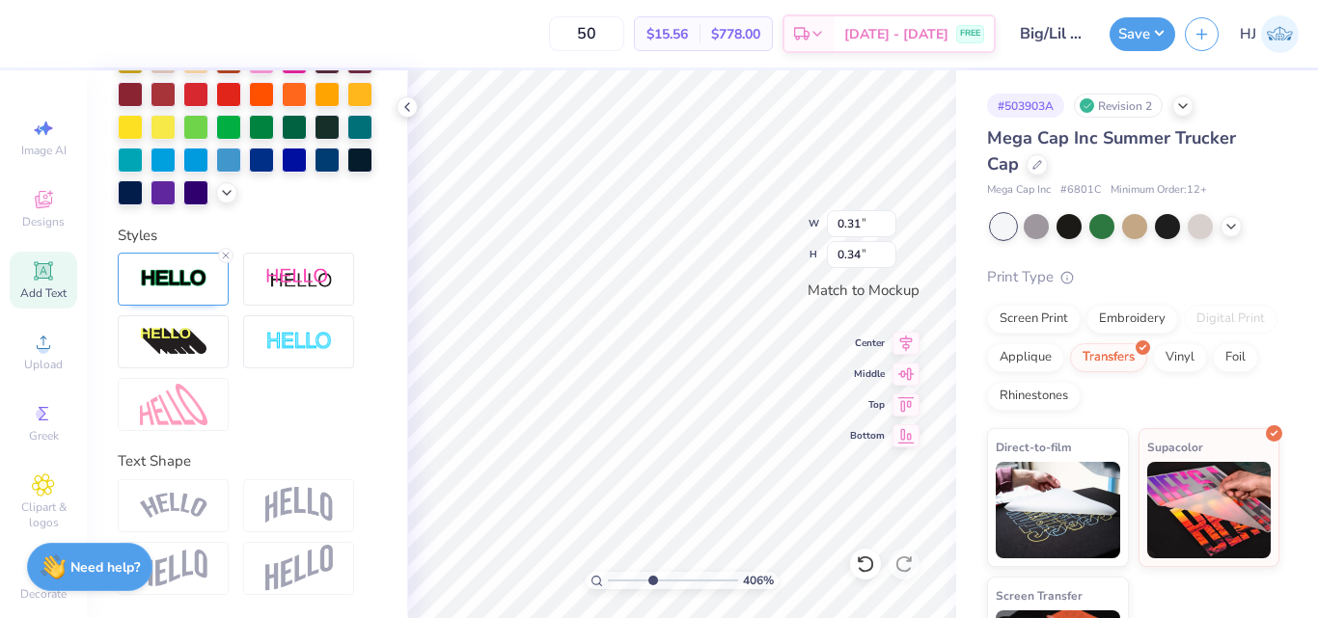
scroll to position [16, 2]
type input "4.05804149575103"
type textarea "I"
type input "4.05804149575103"
type input "0.17"
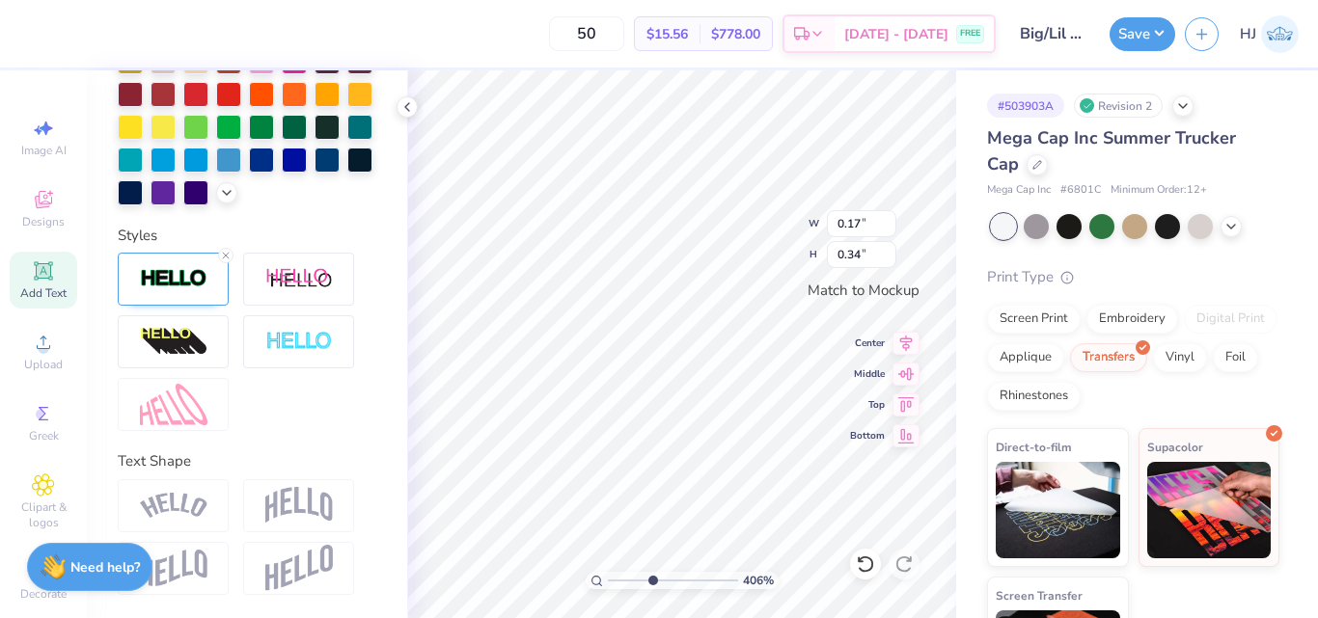
type input "4.05804149575103"
type input "0.27"
type input "4.05804149575103"
type input "0.31"
type input "4.05804149575103"
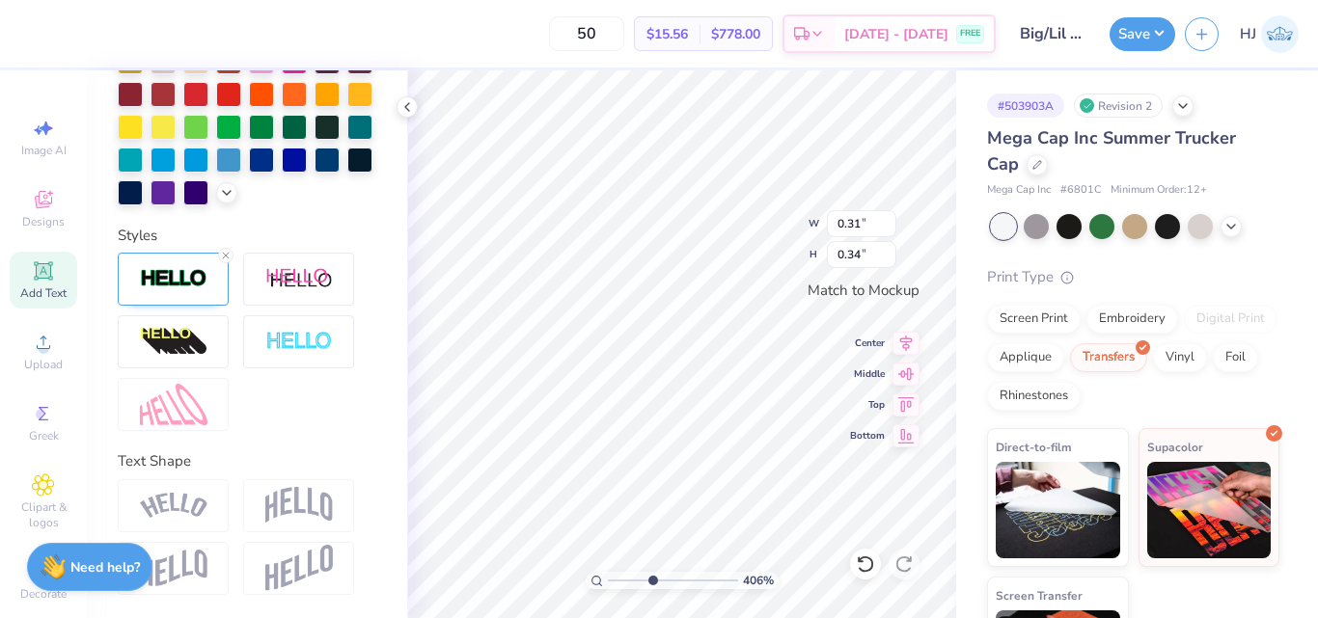
type input "0.27"
type input "4.05804149575103"
type input "0.12"
type input "0.31"
type input "4.05804149575103"
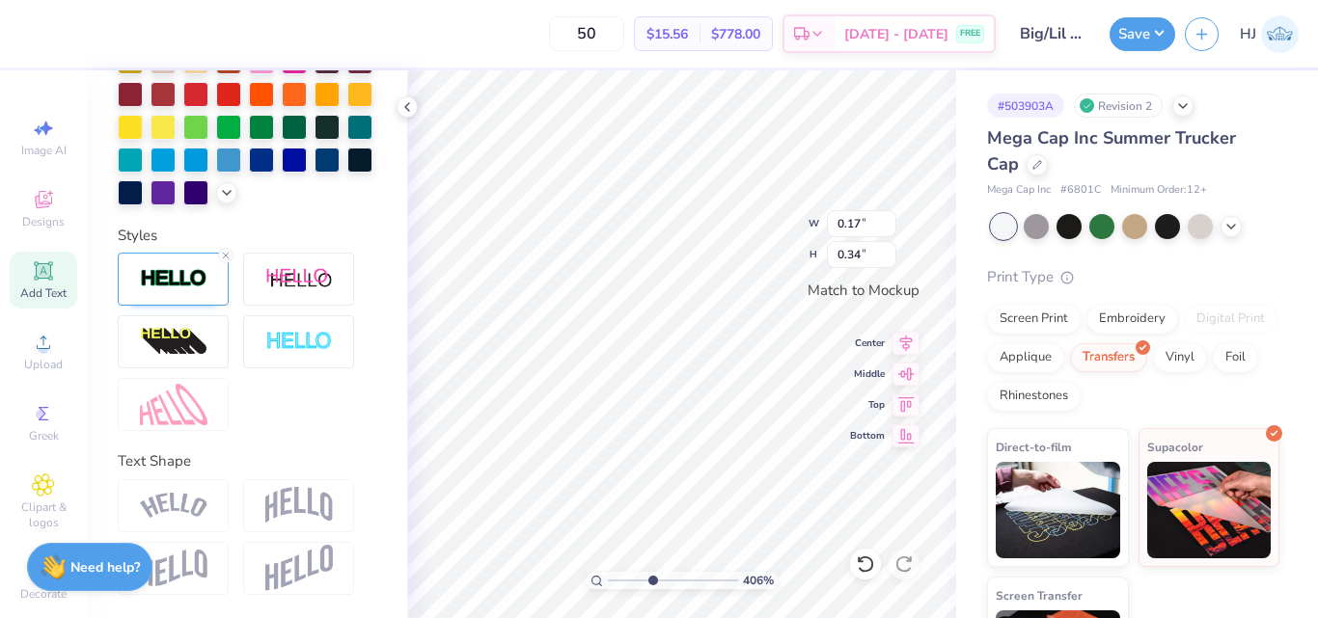
type input "0.31"
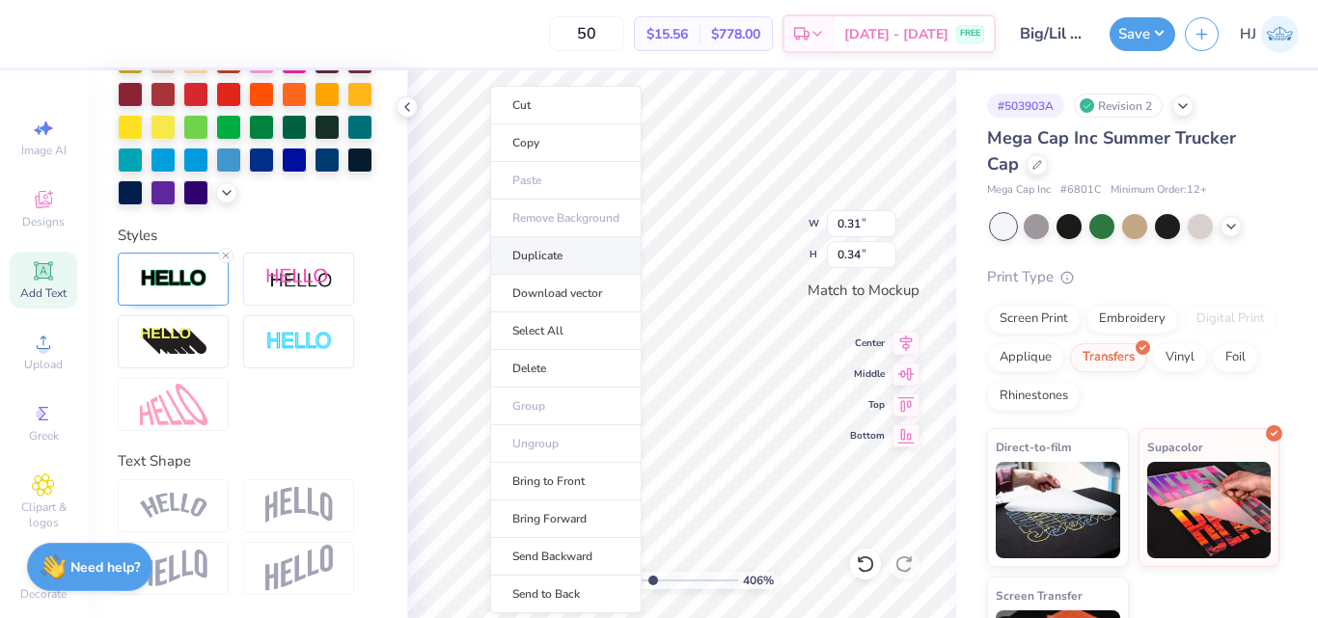
click at [544, 257] on li "Duplicate" at bounding box center [565, 256] width 151 height 38
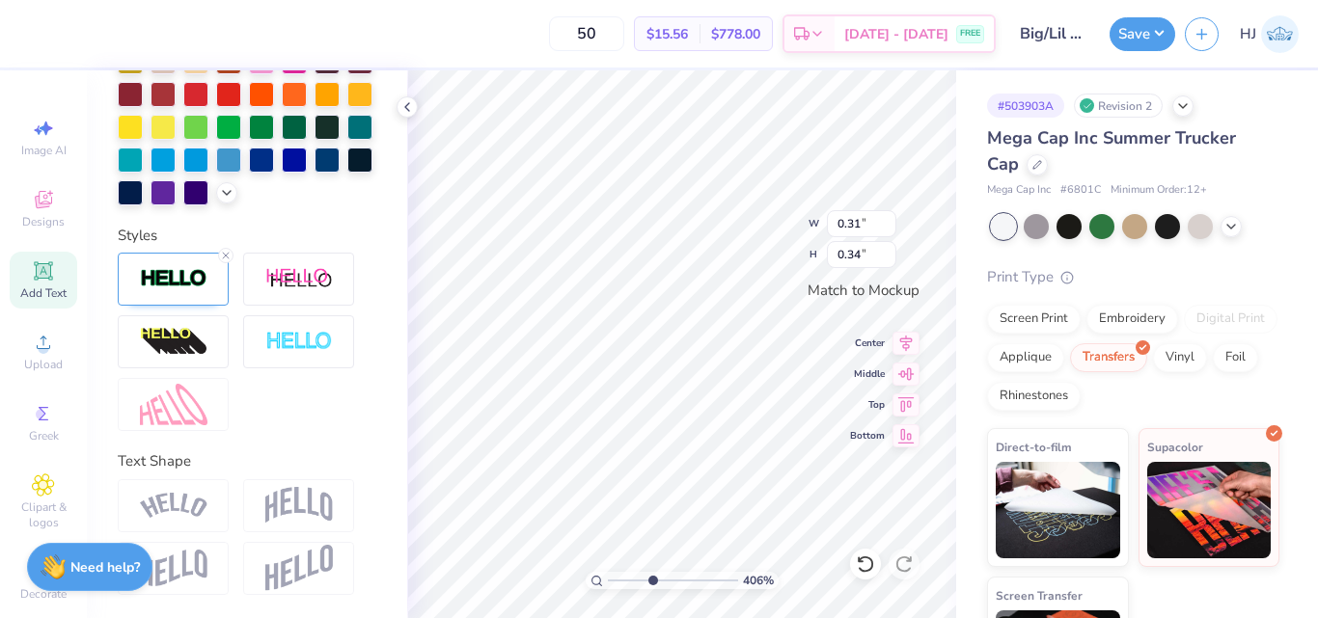
type input "4.05804149575103"
type input "0.28"
type input "0.33"
type input "4.05804149575103"
type input "0.28"
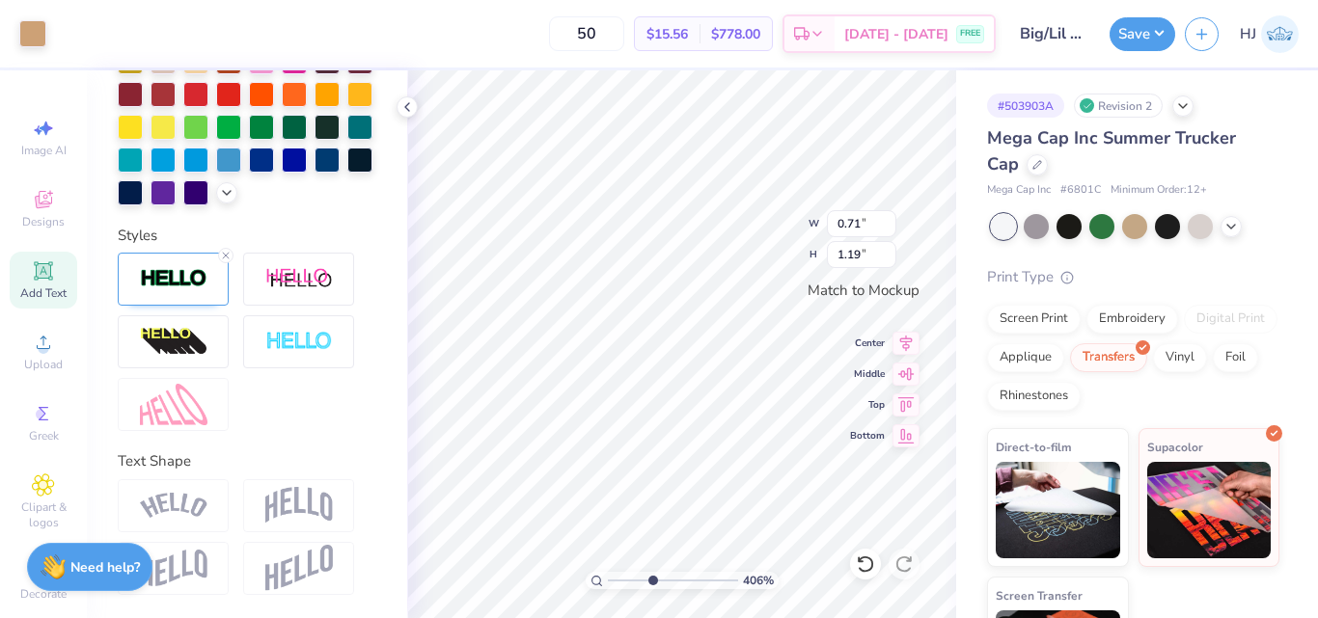
type input "0.33"
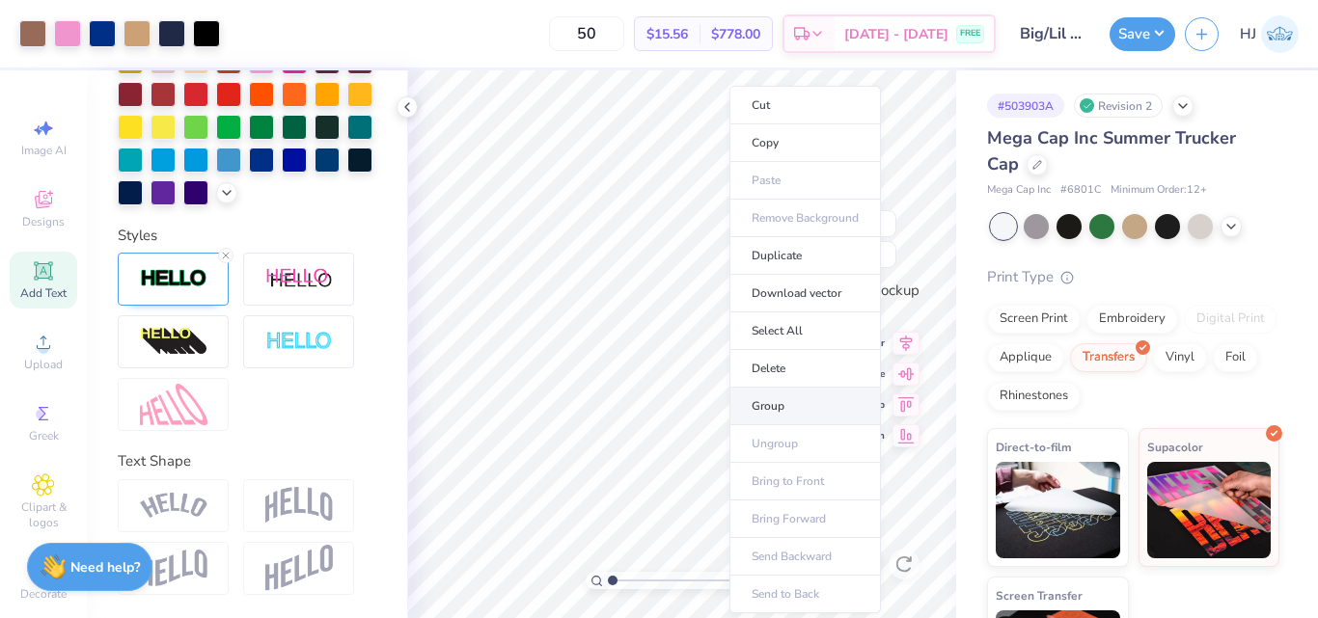
click at [768, 405] on li "Group" at bounding box center [804, 407] width 151 height 38
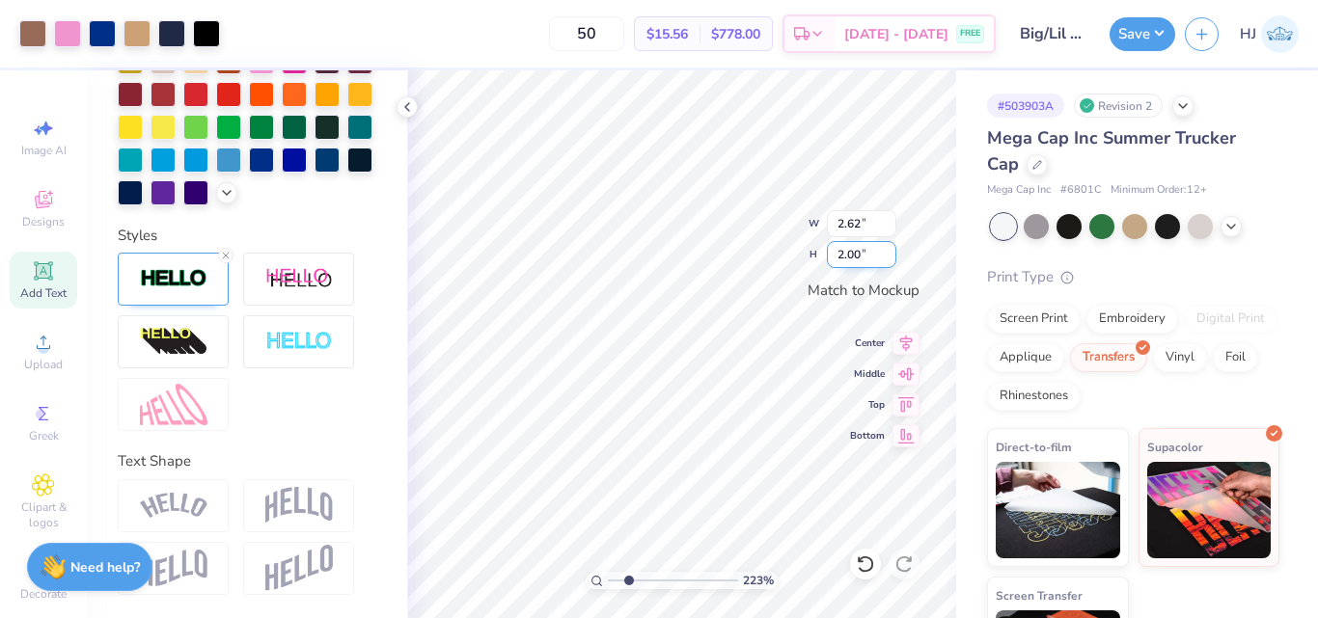
type input "2.22643191709162"
type input "2.47"
type input "1.88"
click at [861, 256] on input "1.88" at bounding box center [861, 254] width 69 height 27
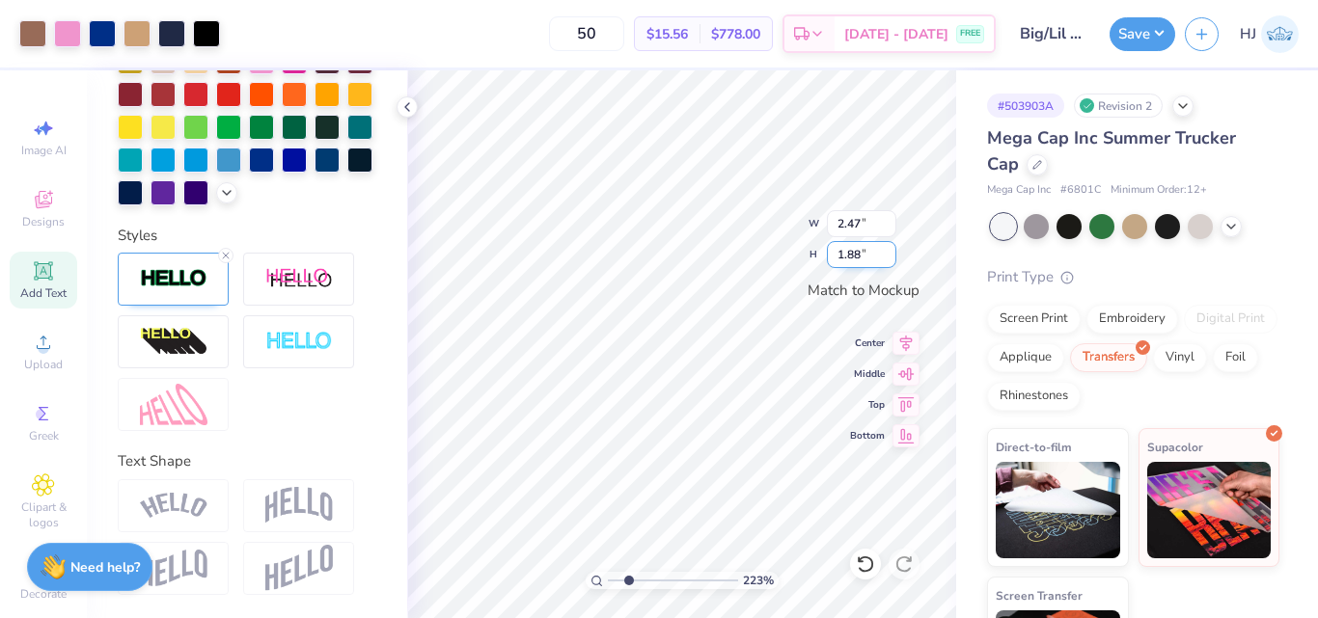
click at [861, 256] on input "1.88" at bounding box center [861, 254] width 69 height 27
type input "2.22643191709162"
type input "1.79"
type input "1.37"
type input "2.22643191709162"
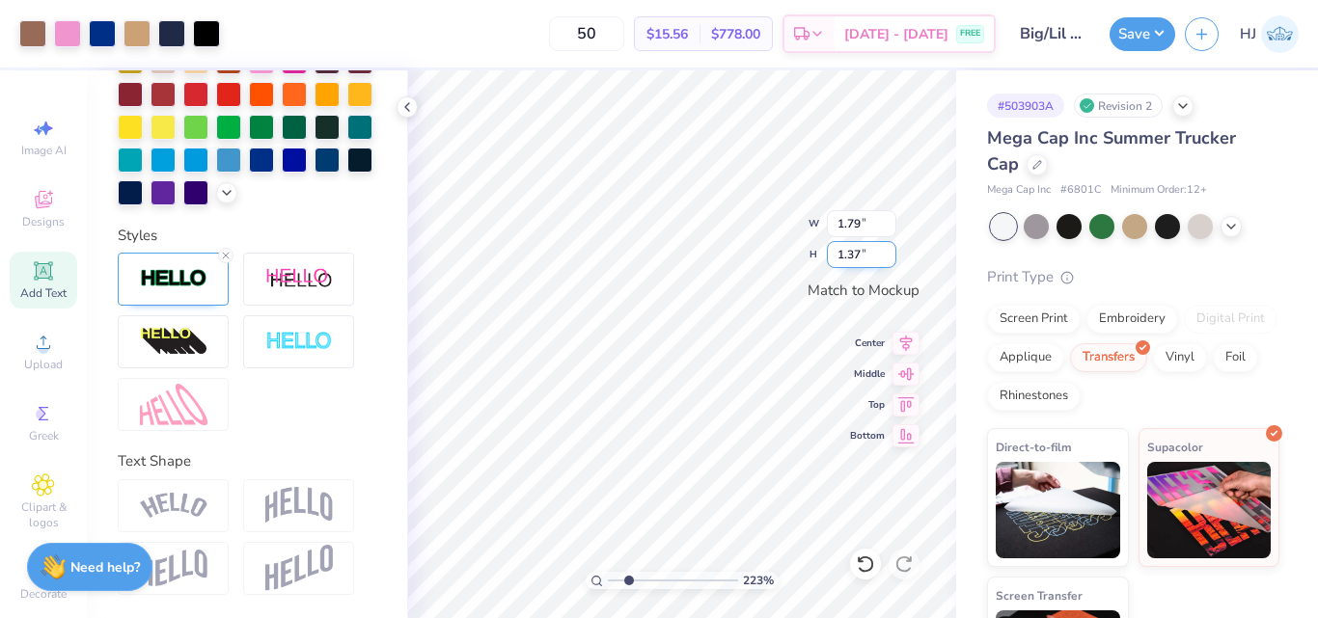
click at [855, 245] on input "1.37" at bounding box center [861, 254] width 69 height 27
type input "2"
type input "2.22643191709162"
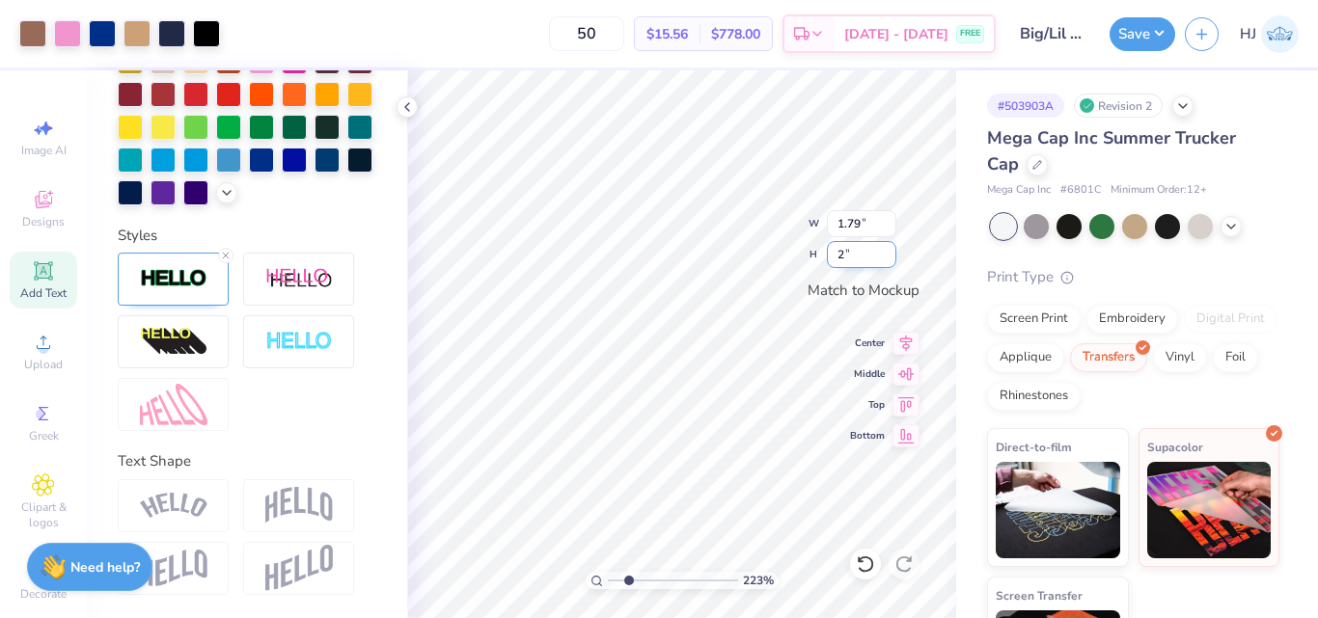
type input "2.62"
type input "2.00"
click at [868, 554] on div at bounding box center [865, 564] width 31 height 31
type input "2.22643191709162"
type input "1.79"
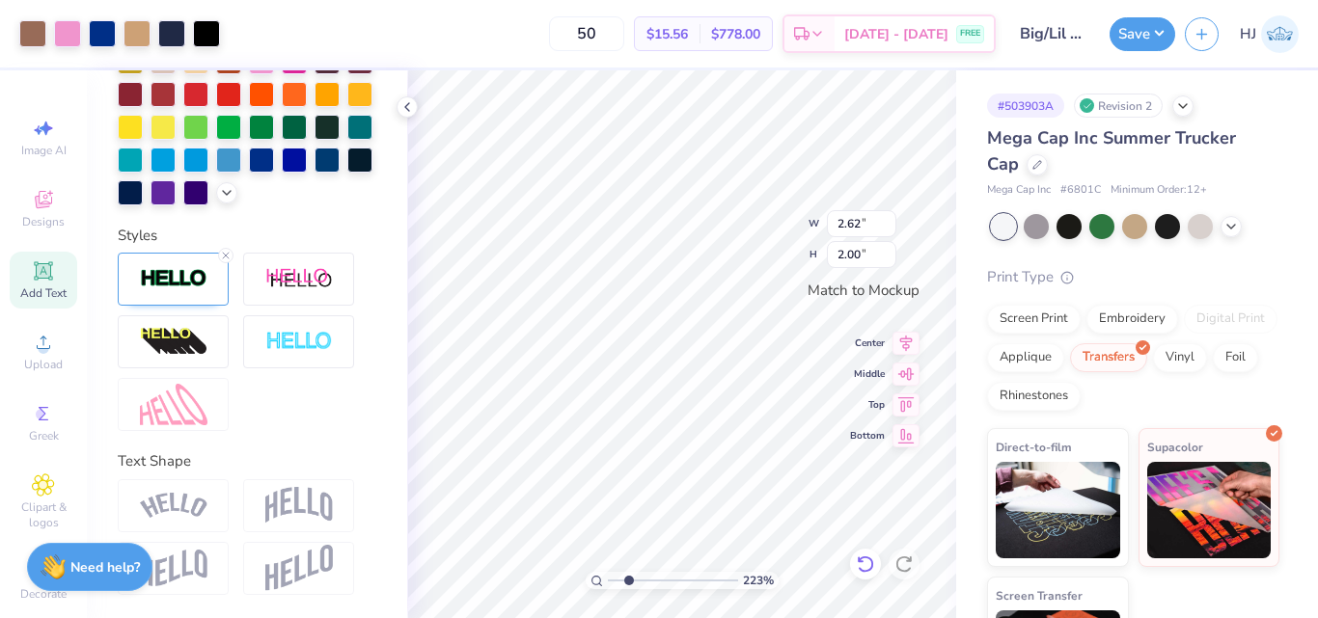
type input "1.37"
click at [868, 561] on icon at bounding box center [865, 564] width 19 height 19
type input "2.22643191709162"
type input "2.47"
type input "1.88"
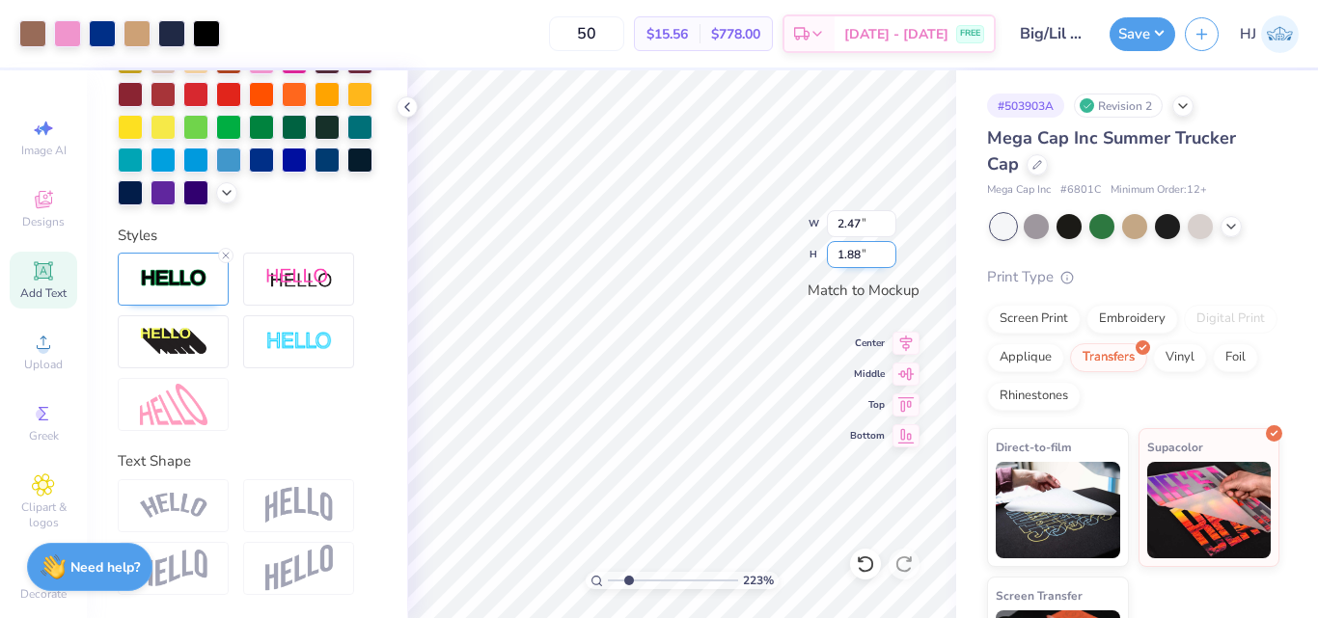
type input "2.22643191709162"
click at [857, 256] on input "1.88" at bounding box center [861, 254] width 69 height 27
type input "2"
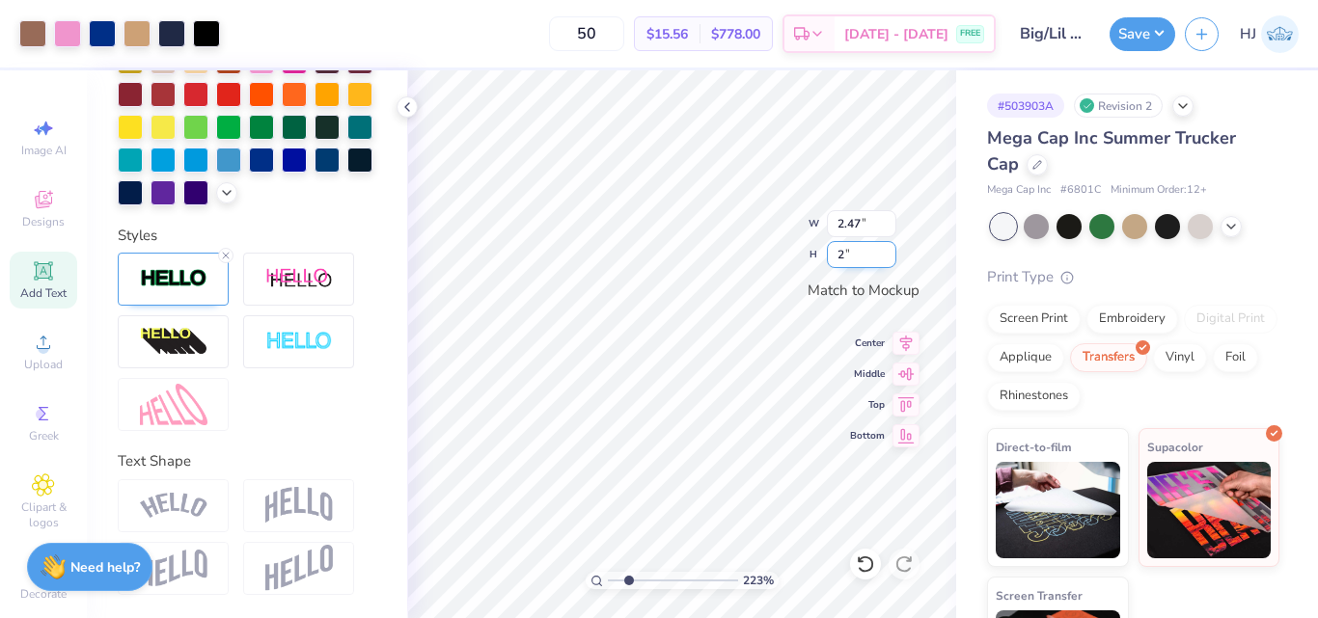
type input "2.22643191709162"
type input "2.62"
type input "2.00"
type input "2.22643191709162"
click at [866, 254] on input "2.00" at bounding box center [861, 254] width 69 height 27
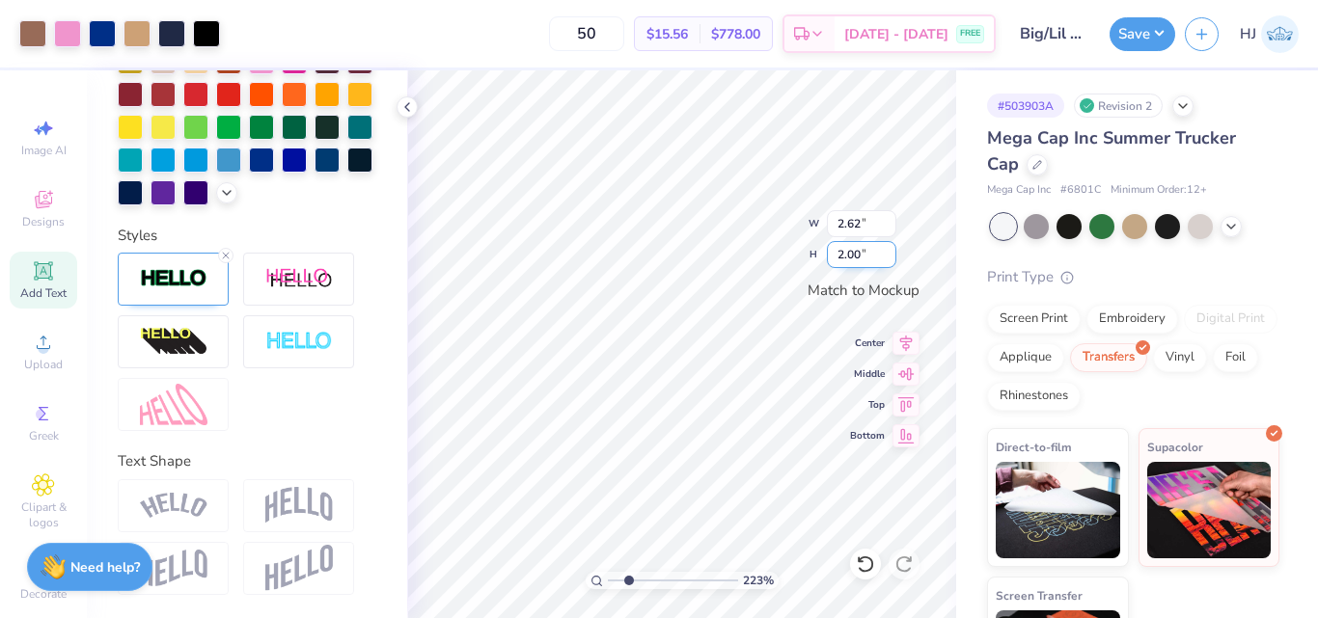
click at [866, 254] on input "2.00" at bounding box center [861, 254] width 69 height 27
type input "1.8"
type input "2.22643191709162"
type input "2.36"
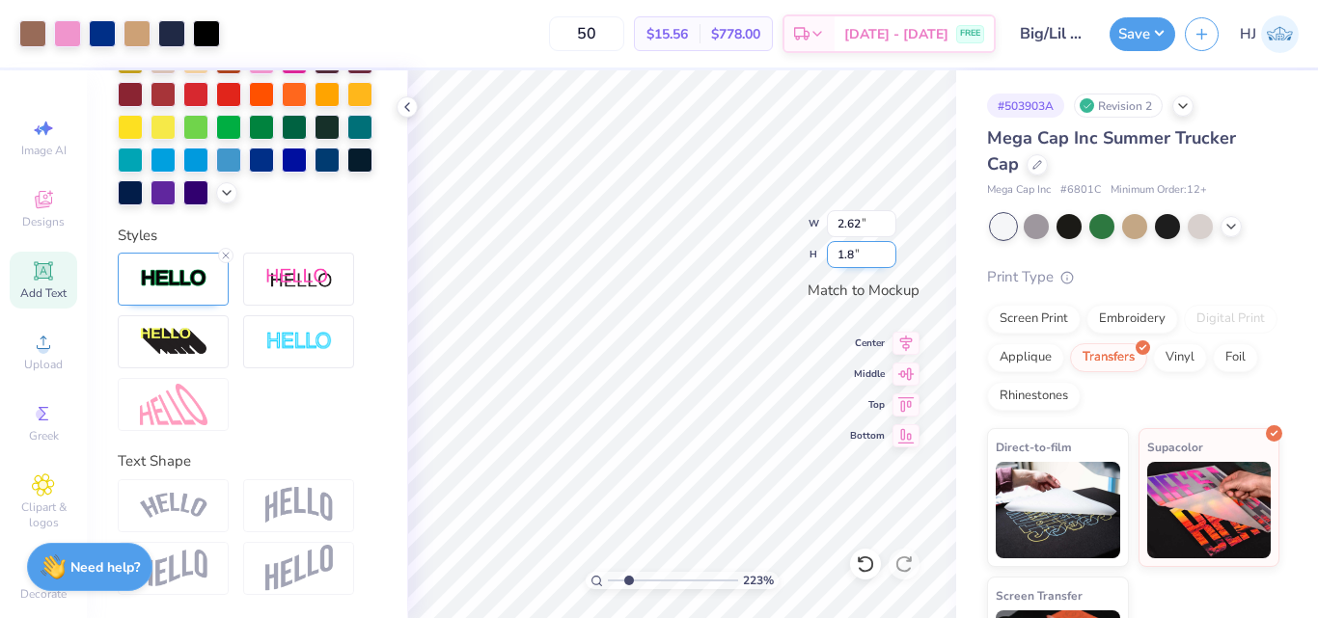
type input "1.80"
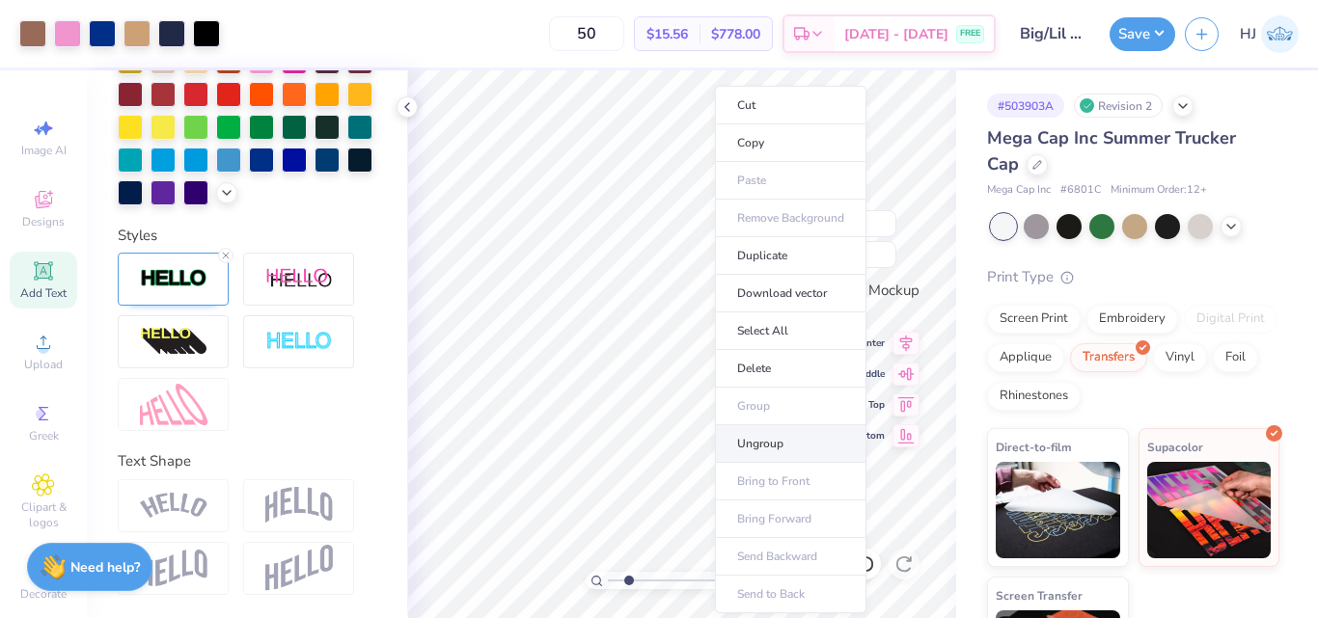
click at [753, 442] on li "Ungroup" at bounding box center [790, 444] width 151 height 38
click at [784, 398] on li "Group" at bounding box center [803, 407] width 151 height 38
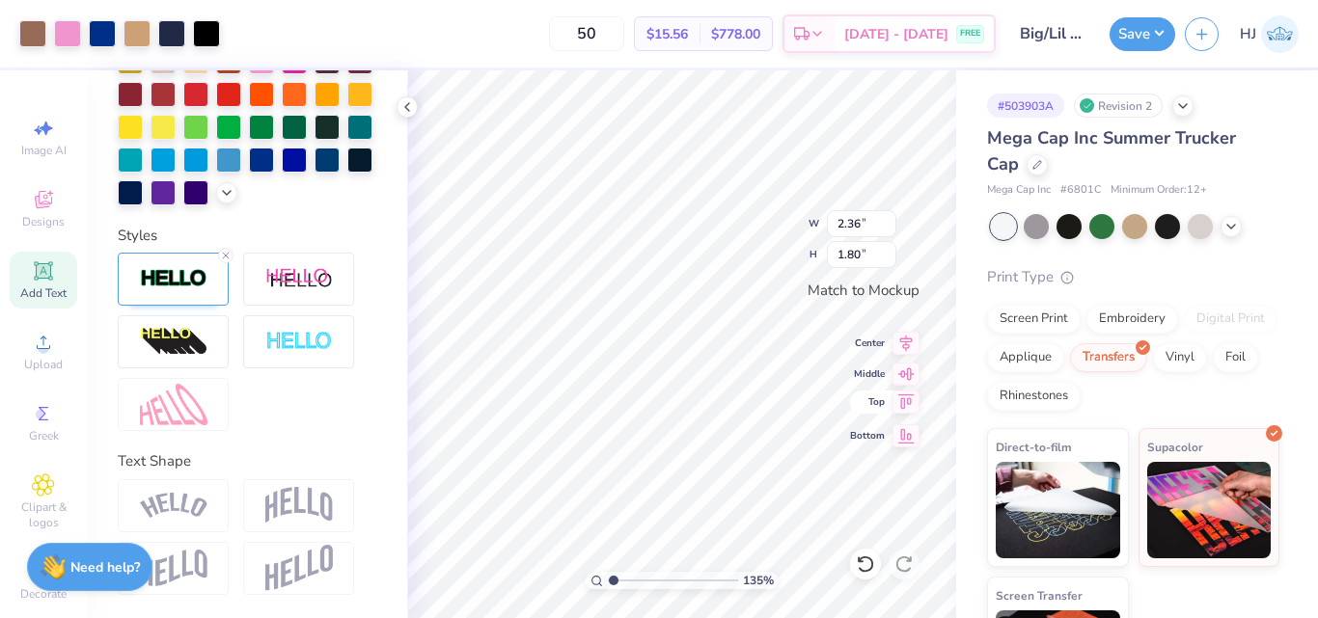
type input "1"
click at [759, 253] on div "100 % W 2.36 2.36 " H 1.80 1.80 " Match to Mockup Center Middle Top Bottom" at bounding box center [681, 344] width 549 height 548
click at [855, 246] on input "1.80" at bounding box center [861, 254] width 69 height 27
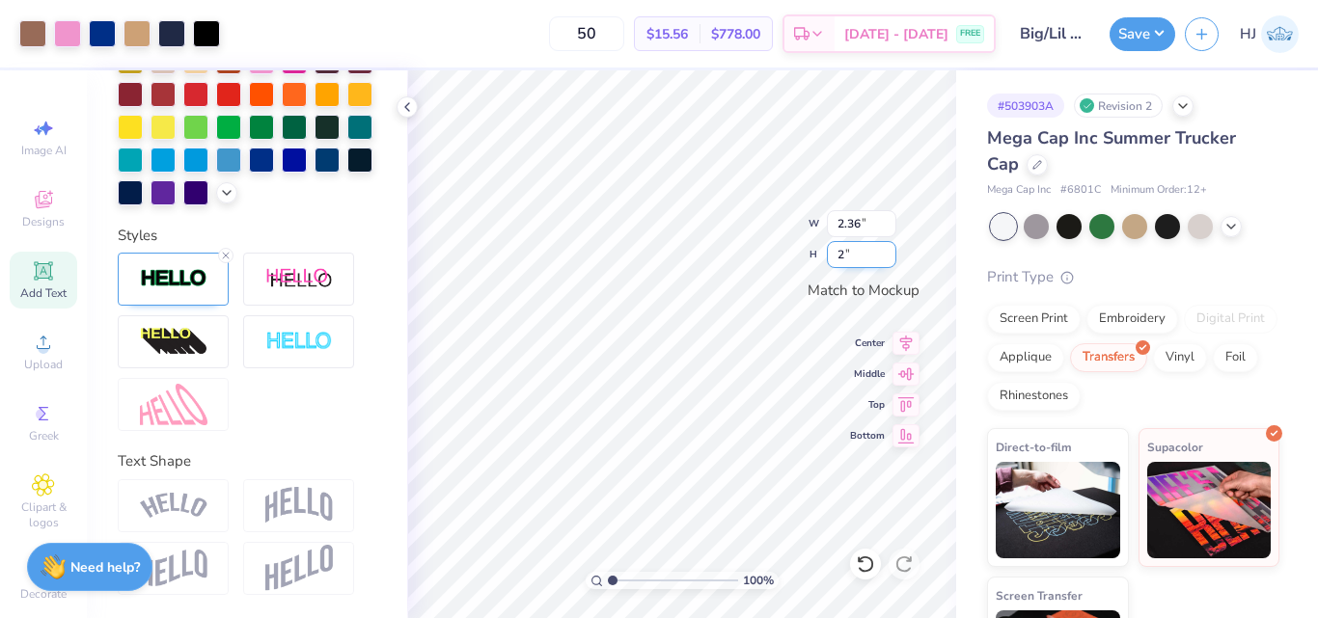
type input "2"
type input "2.62"
type input "2.00"
type input "3.6716840780171"
click at [856, 257] on input "2.00" at bounding box center [861, 254] width 69 height 27
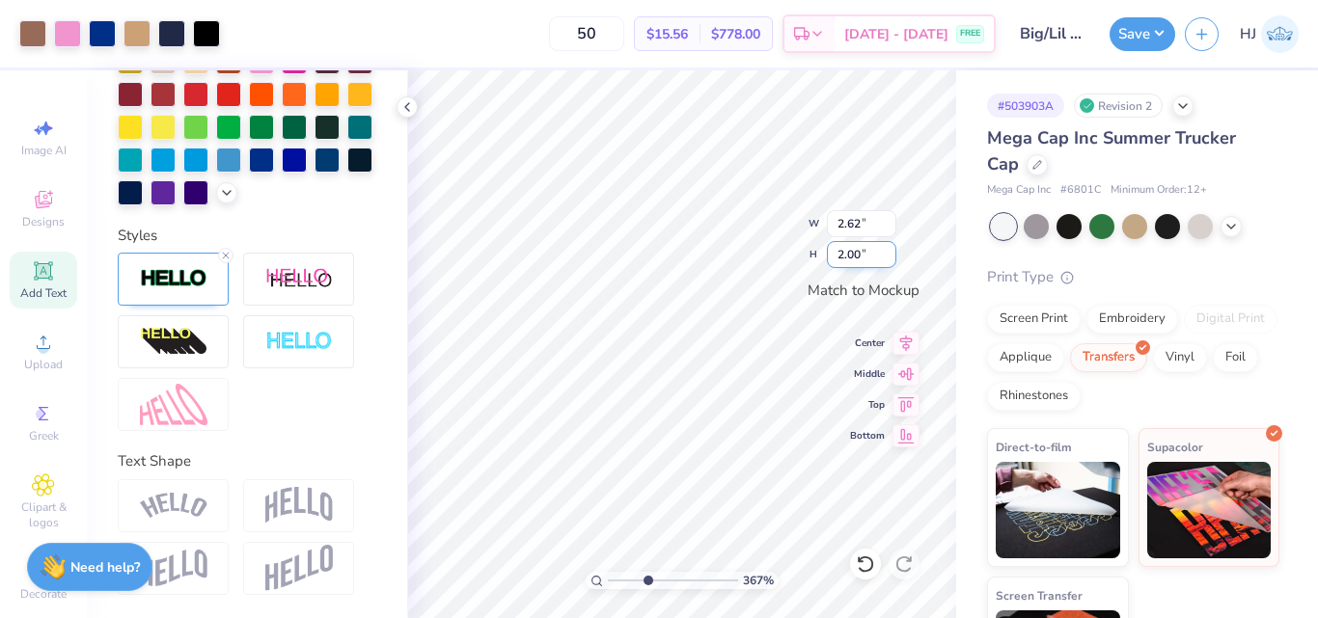
click at [856, 257] on input "2.00" at bounding box center [861, 254] width 69 height 27
type input "1.9"
type input "3.6716840780171"
type input "2.49"
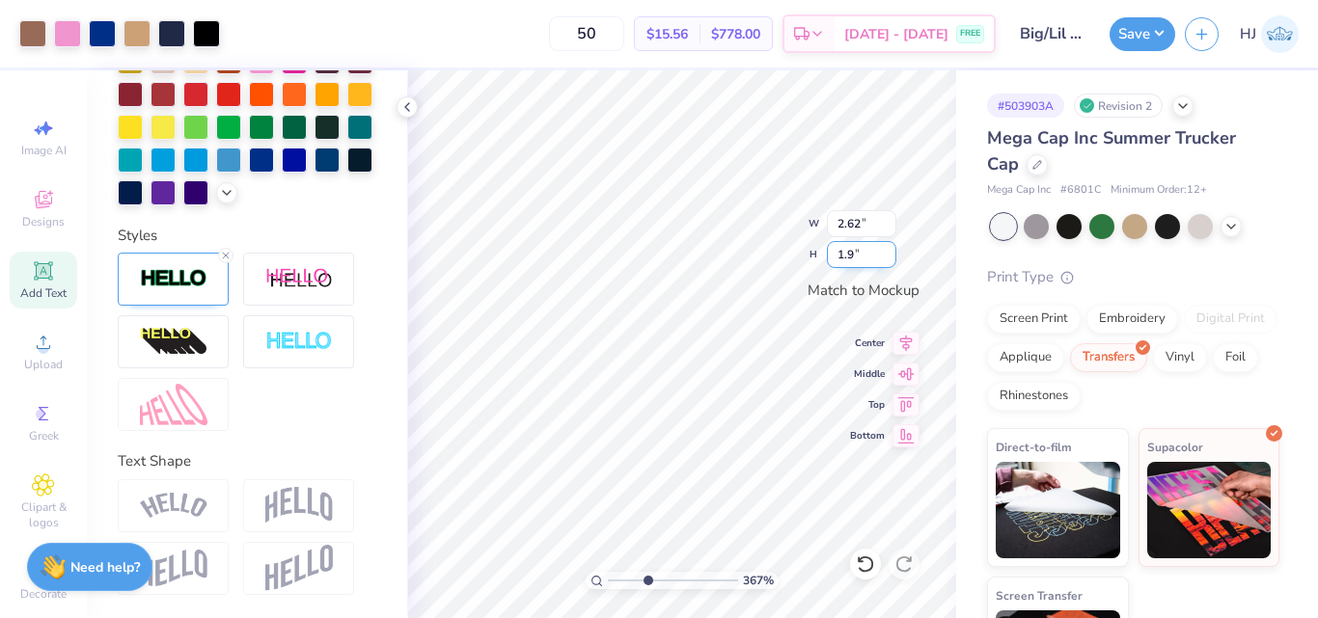
type input "1.90"
type input "3.6716840780171"
click at [861, 253] on input "1.90" at bounding box center [861, 254] width 69 height 27
type input "1.95"
type input "3.6716840780171"
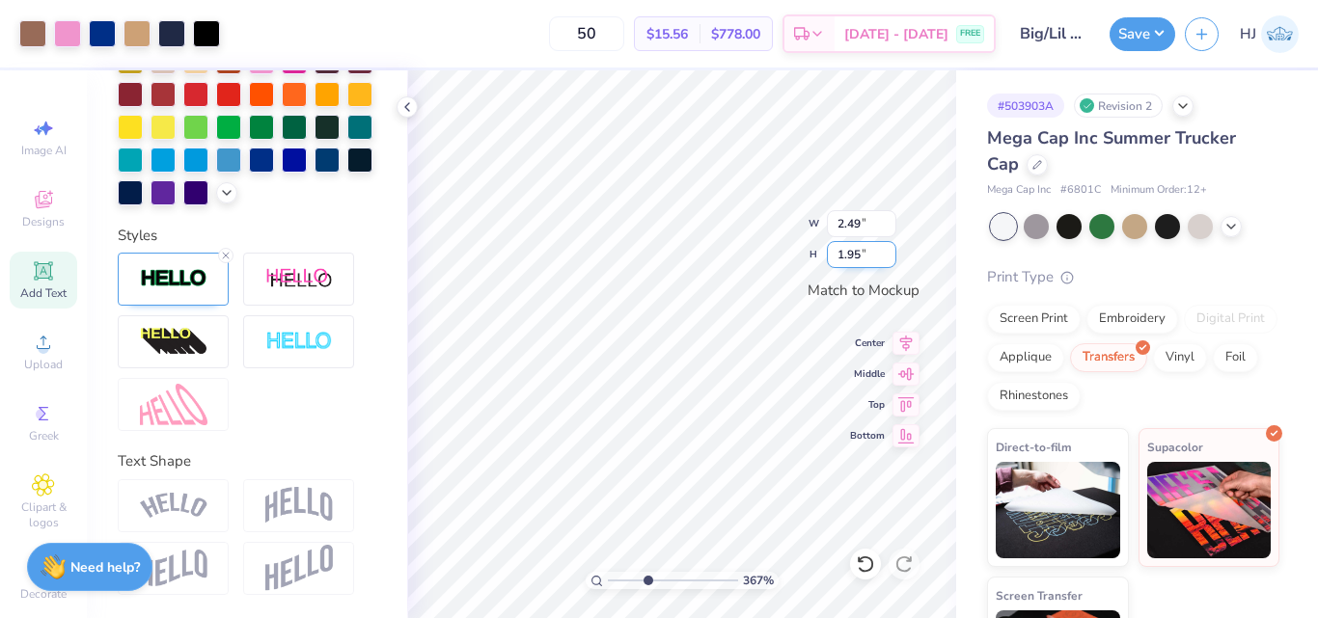
type input "2.55"
type input "1"
